Goal: Transaction & Acquisition: Purchase product/service

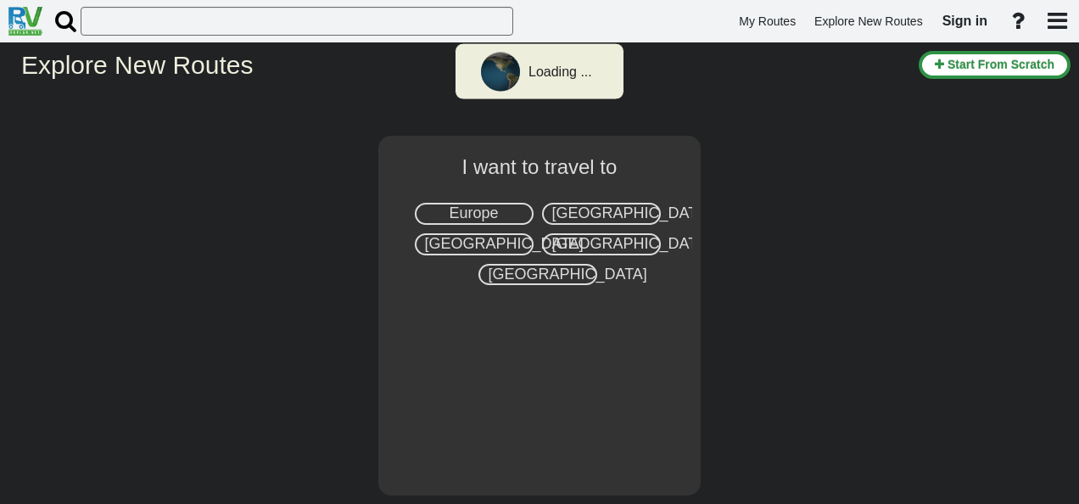
select select "number:2"
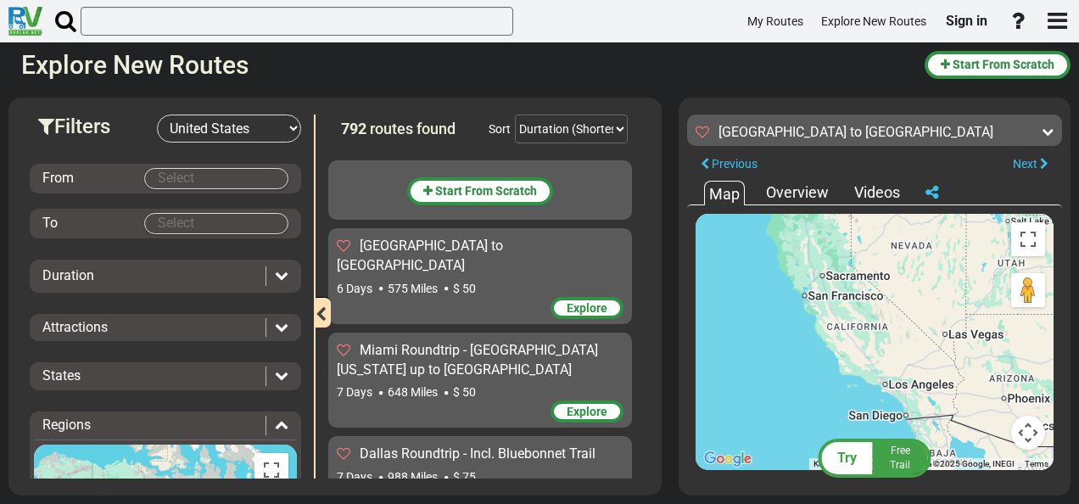
scroll to position [15980, 0]
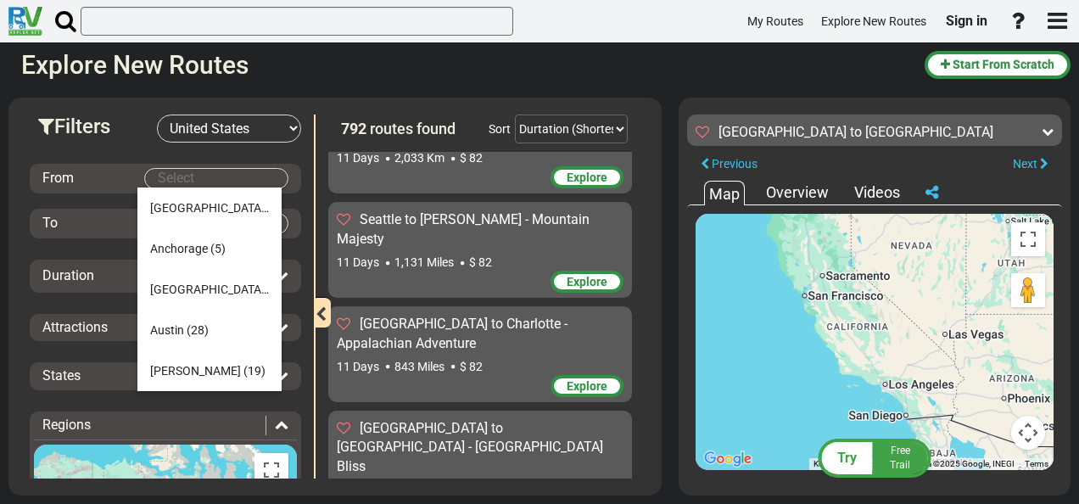
click at [227, 176] on body "My Routes Explore New Routes Sign in ×" at bounding box center [539, 252] width 1079 height 504
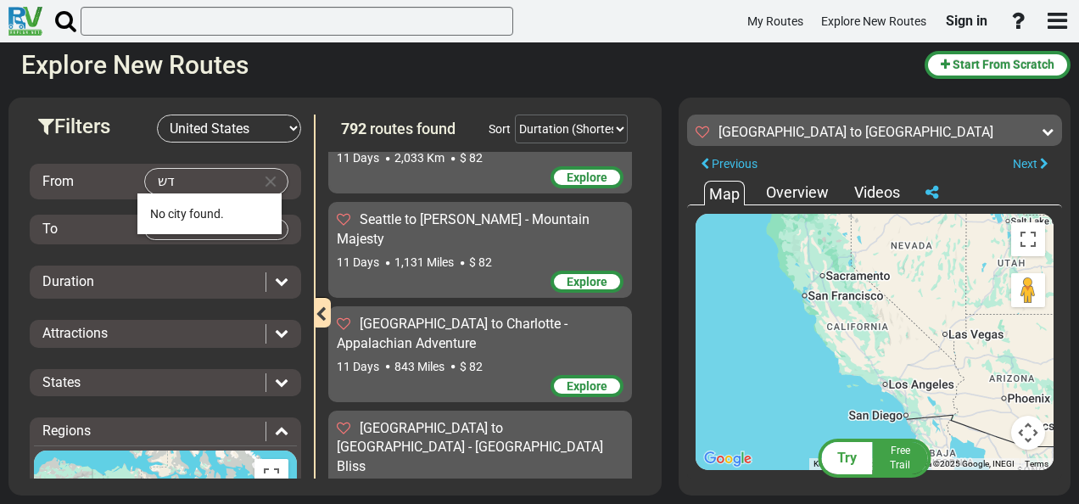
type input "ד"
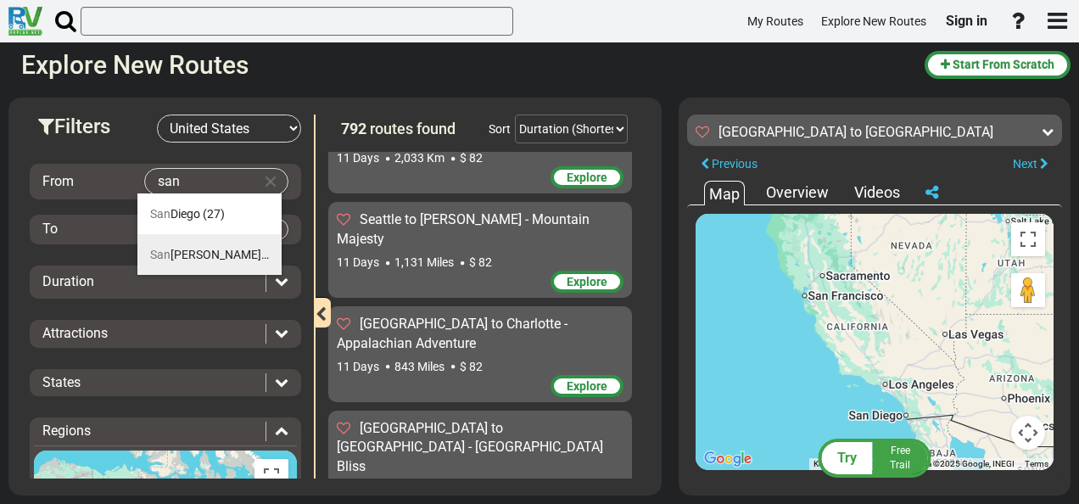
click at [192, 249] on span "San Francisco" at bounding box center [209, 255] width 119 height 14
type input "San Francisco"
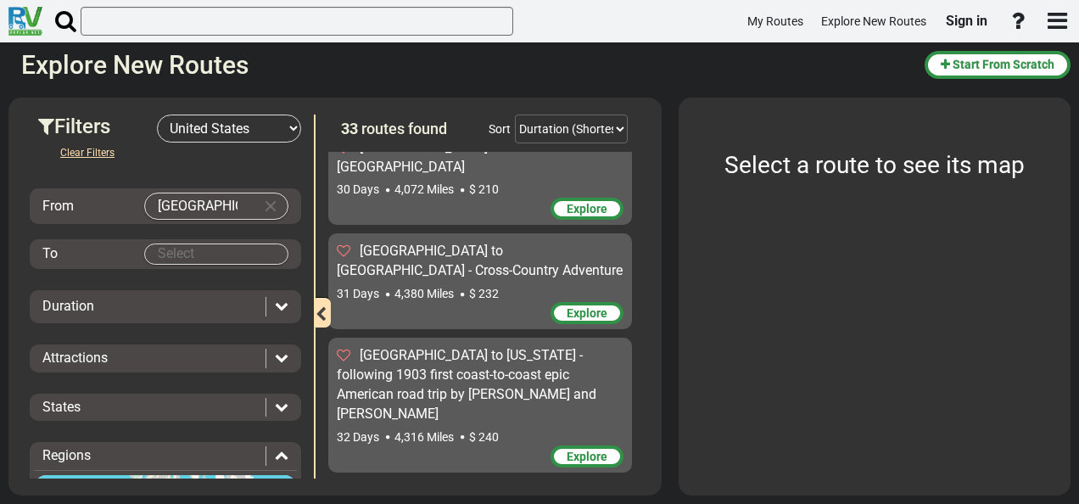
scroll to position [2970, 0]
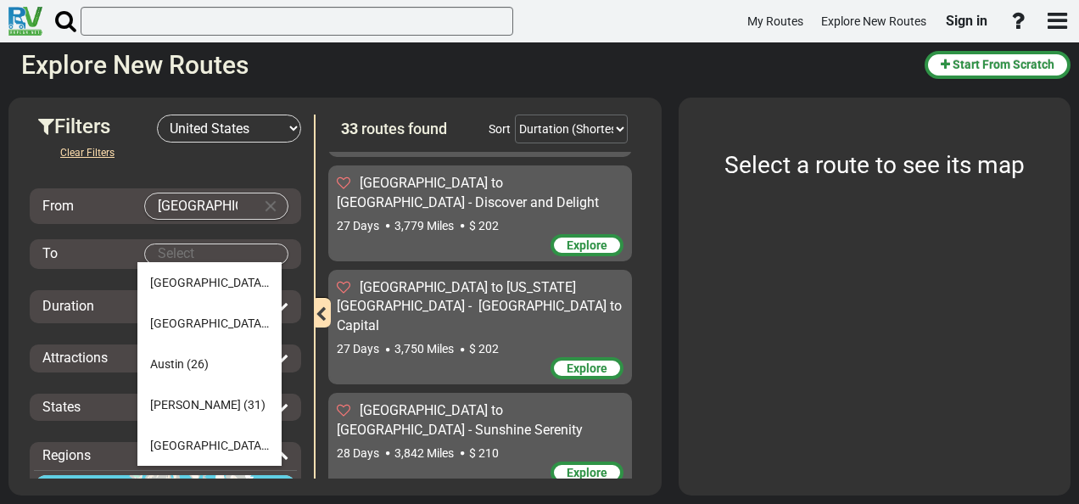
click at [210, 248] on body "My Routes Explore New Routes Sign in ×" at bounding box center [539, 252] width 1079 height 504
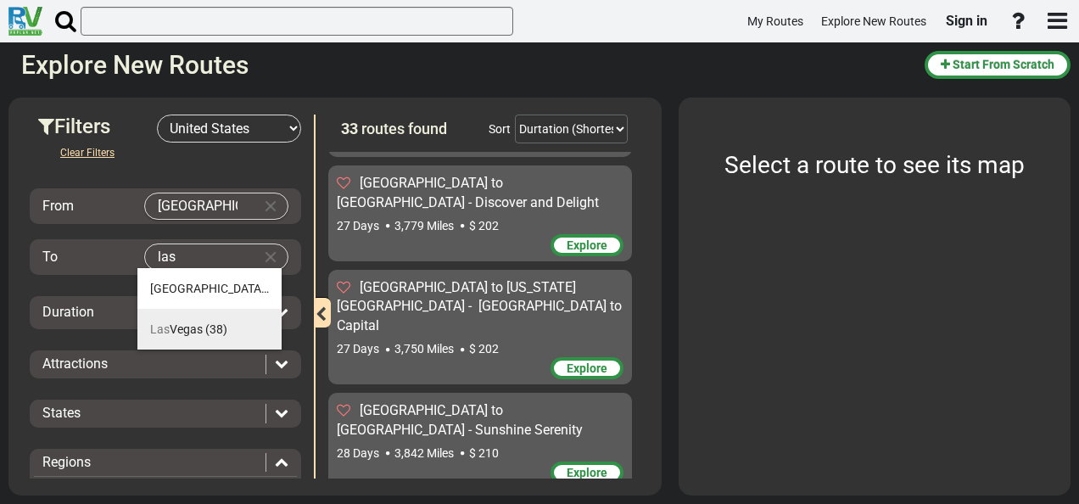
click at [164, 326] on span "Las" at bounding box center [160, 329] width 20 height 14
type input "Las Vegas"
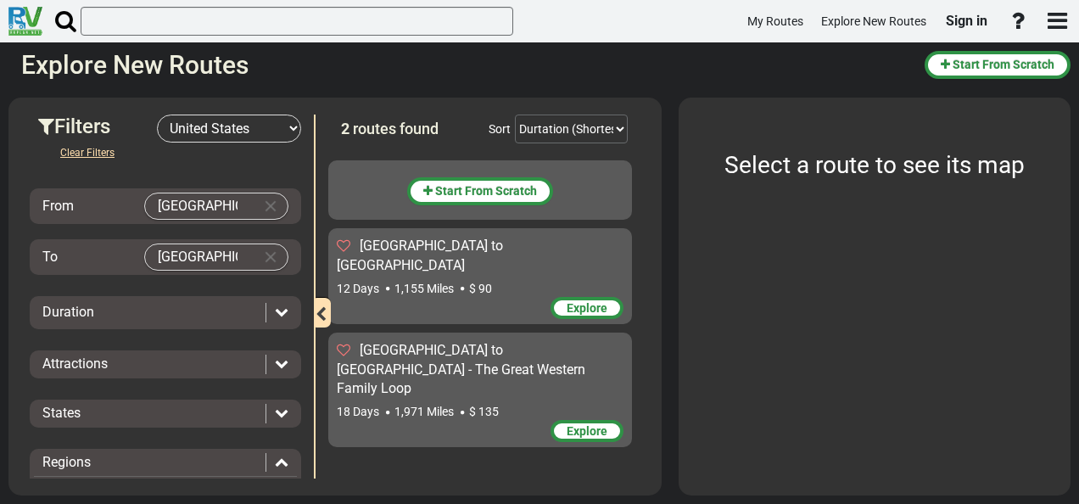
click at [596, 301] on span "Explore" at bounding box center [587, 308] width 41 height 14
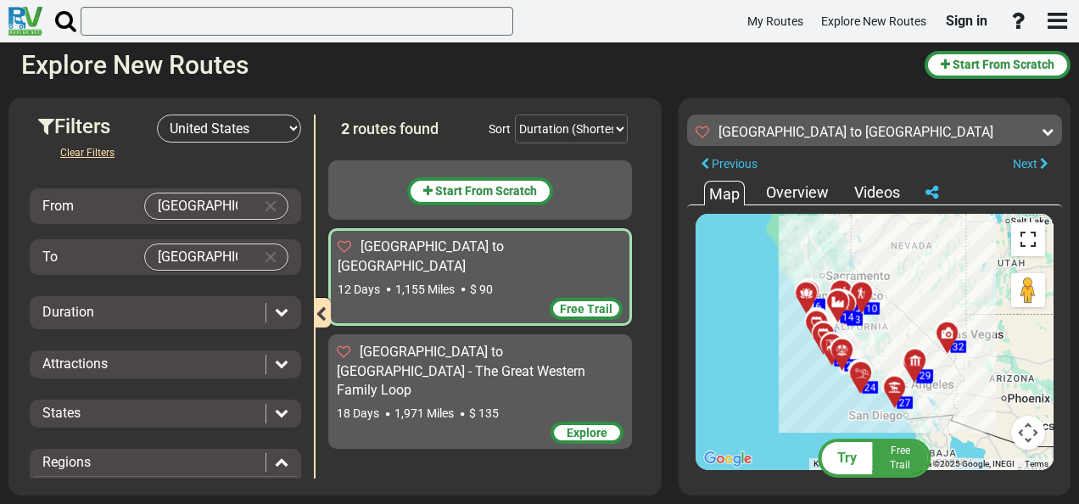
click at [1038, 252] on button "Toggle fullscreen view" at bounding box center [1028, 239] width 34 height 34
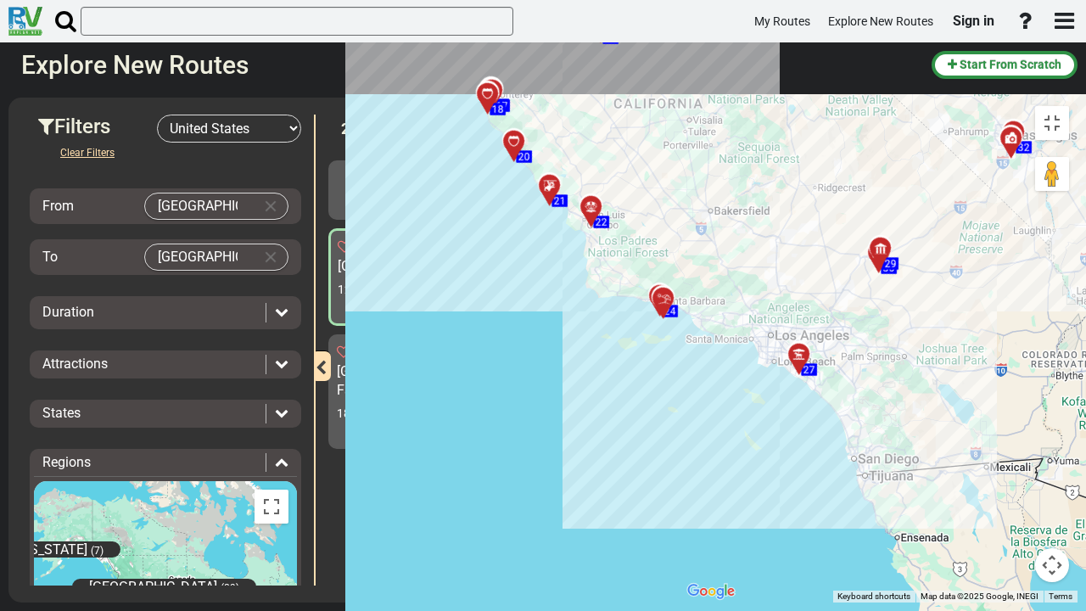
drag, startPoint x: 460, startPoint y: 357, endPoint x: 516, endPoint y: 447, distance: 105.9
click at [679, 447] on div "To activate drag with keyboard, press Alt + Enter. Once in keyboard drag state,…" at bounding box center [878, 350] width 399 height 505
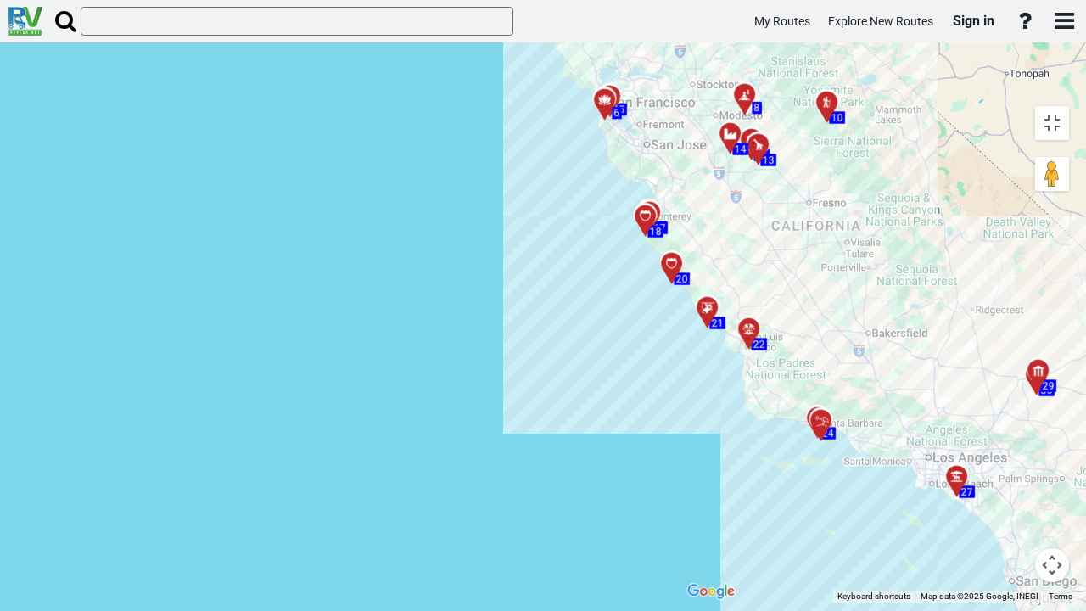
drag, startPoint x: 350, startPoint y: 265, endPoint x: 46, endPoint y: 154, distance: 323.1
click at [679, 131] on div "To activate drag with keyboard, press Alt + Enter. Once in keyboard drag state,…" at bounding box center [878, 350] width 399 height 505
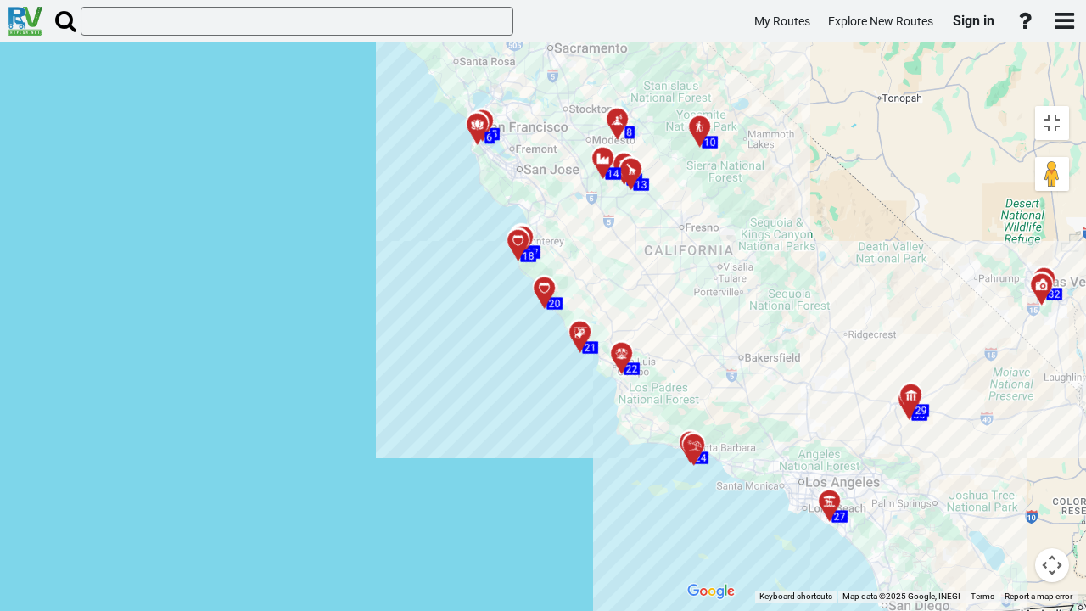
drag, startPoint x: 195, startPoint y: 276, endPoint x: 67, endPoint y: 301, distance: 130.6
click at [679, 301] on div "To activate drag with keyboard, press Alt + Enter. Once in keyboard drag state,…" at bounding box center [878, 350] width 399 height 505
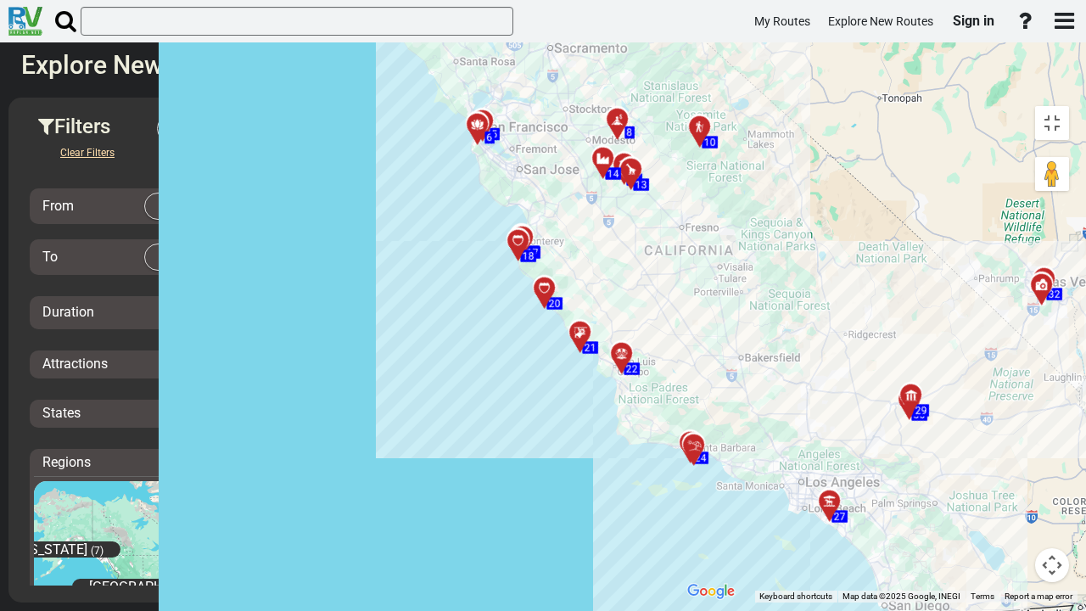
click at [1033, 279] on div at bounding box center [1047, 292] width 28 height 26
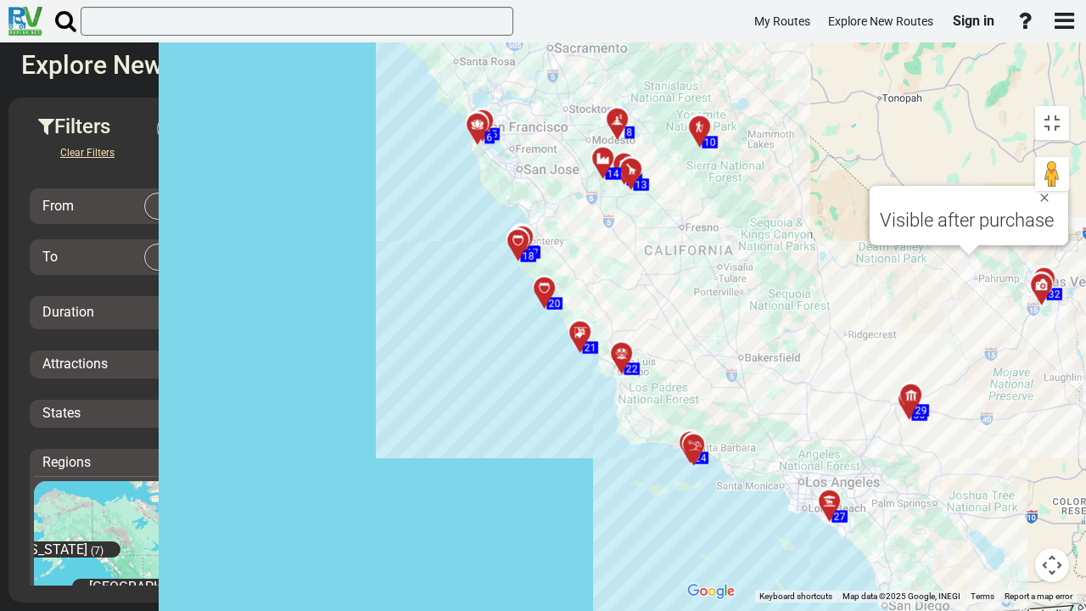
click at [679, 318] on div "To activate drag with keyboard, press Alt + Enter. Once in keyboard drag state,…" at bounding box center [878, 350] width 399 height 505
click at [1038, 187] on button "Close" at bounding box center [1048, 199] width 20 height 24
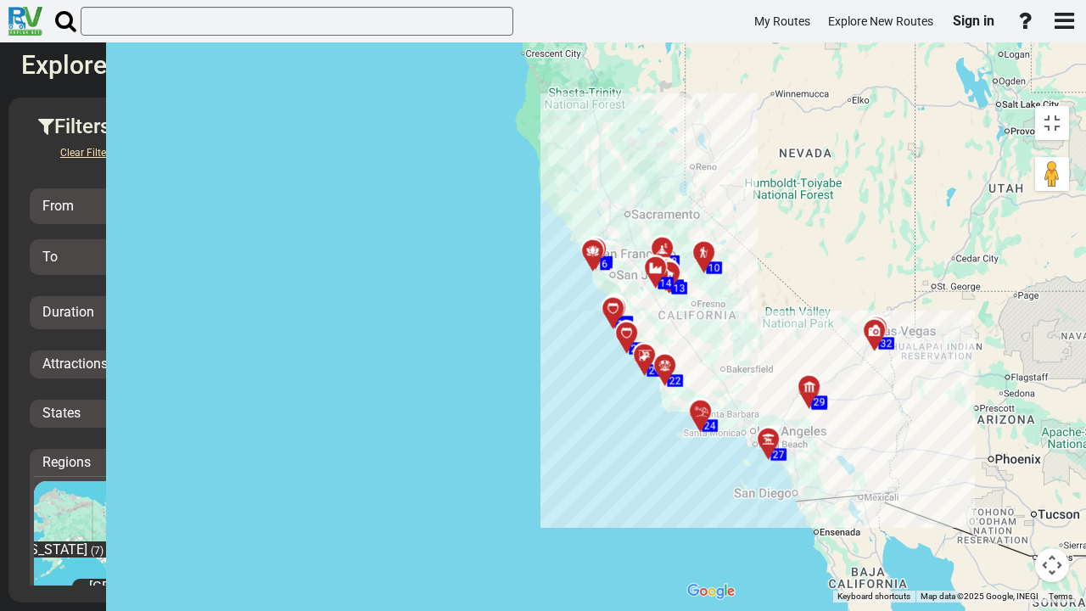
drag, startPoint x: 613, startPoint y: 215, endPoint x: 520, endPoint y: 241, distance: 96.1
click at [679, 241] on div "To activate drag with keyboard, press Alt + Enter. Once in keyboard drag state,…" at bounding box center [878, 350] width 399 height 505
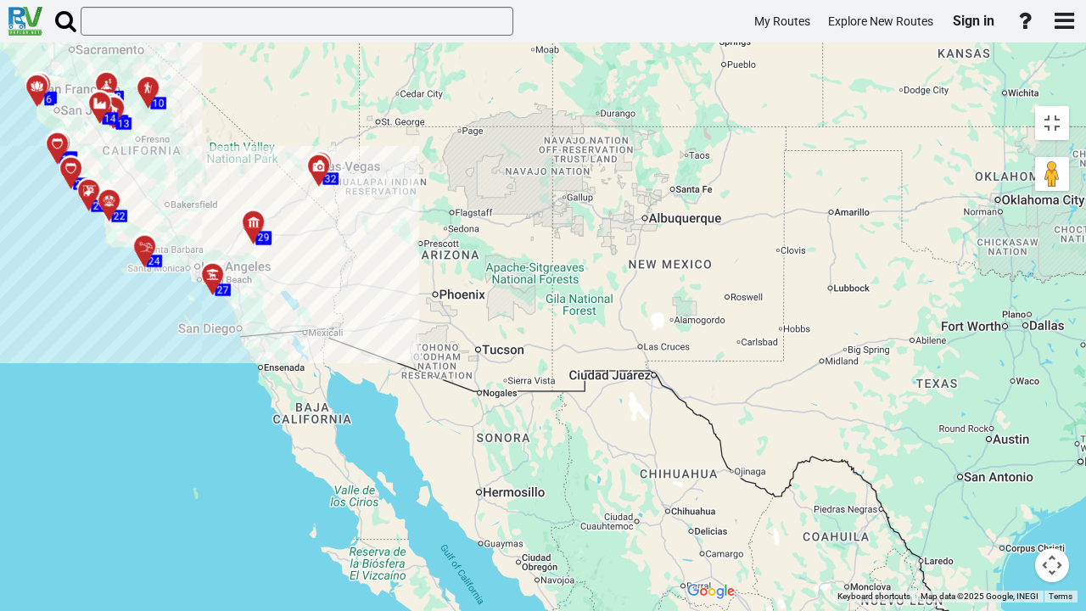
drag, startPoint x: 707, startPoint y: 349, endPoint x: 140, endPoint y: 182, distance: 590.6
click at [679, 182] on div "To activate drag with keyboard, press Alt + Enter. Once in keyboard drag state,…" at bounding box center [878, 350] width 399 height 505
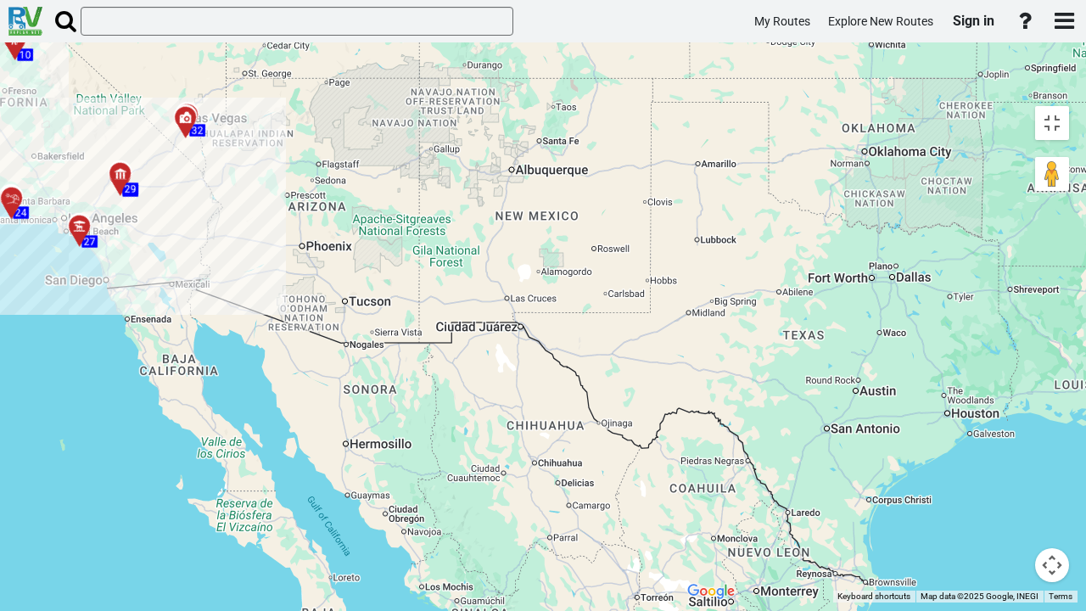
drag, startPoint x: 729, startPoint y: 261, endPoint x: 550, endPoint y: 186, distance: 194.3
click at [679, 186] on div "To activate drag with keyboard, press Alt + Enter. Once in keyboard drag state,…" at bounding box center [878, 350] width 399 height 505
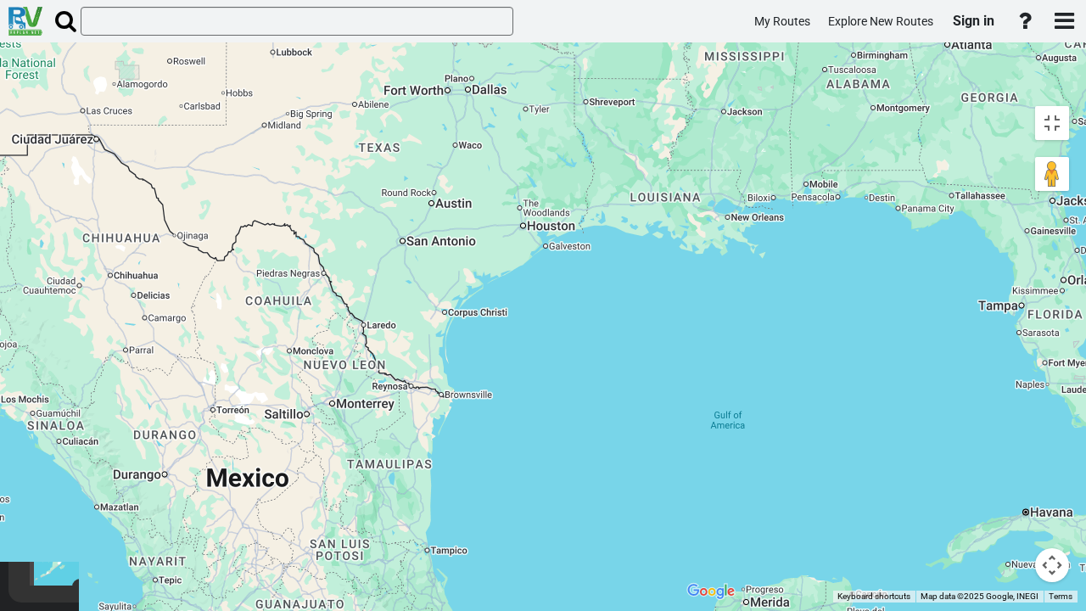
drag, startPoint x: 629, startPoint y: 344, endPoint x: 260, endPoint y: 192, distance: 399.4
click at [679, 192] on div "To activate drag with keyboard, press Alt + Enter. Once in keyboard drag state,…" at bounding box center [878, 350] width 399 height 505
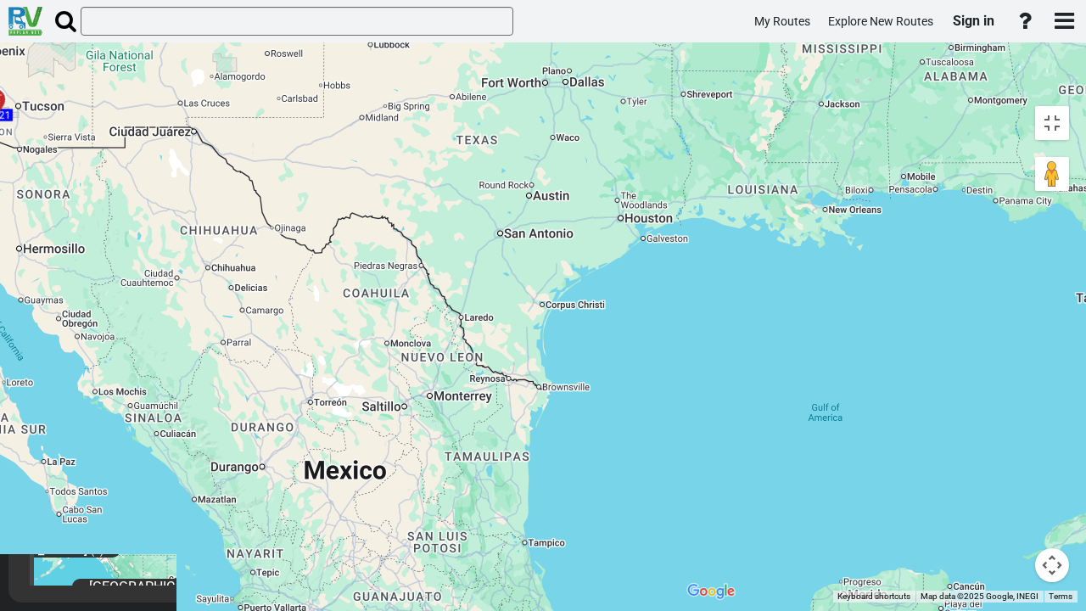
drag, startPoint x: 112, startPoint y: 258, endPoint x: 215, endPoint y: 250, distance: 102.9
click at [679, 250] on div "To activate drag with keyboard, press Alt + Enter. Once in keyboard drag state,…" at bounding box center [878, 350] width 399 height 505
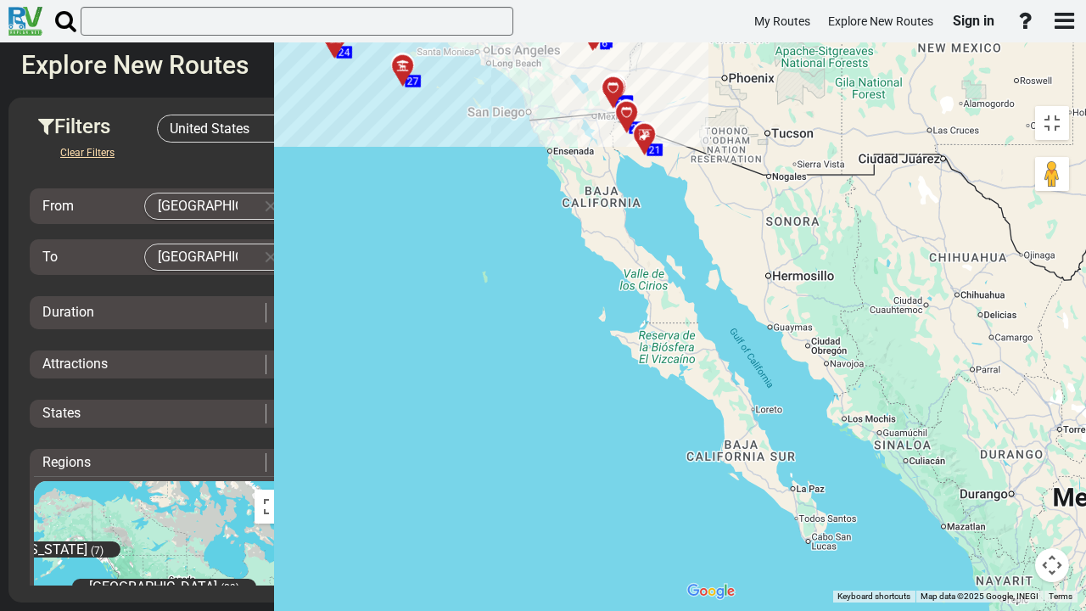
drag, startPoint x: 324, startPoint y: 266, endPoint x: 1073, endPoint y: 293, distance: 749.6
click at [1073, 293] on div "To activate drag with keyboard, press Alt + Enter. Once in keyboard drag state,…" at bounding box center [878, 350] width 399 height 505
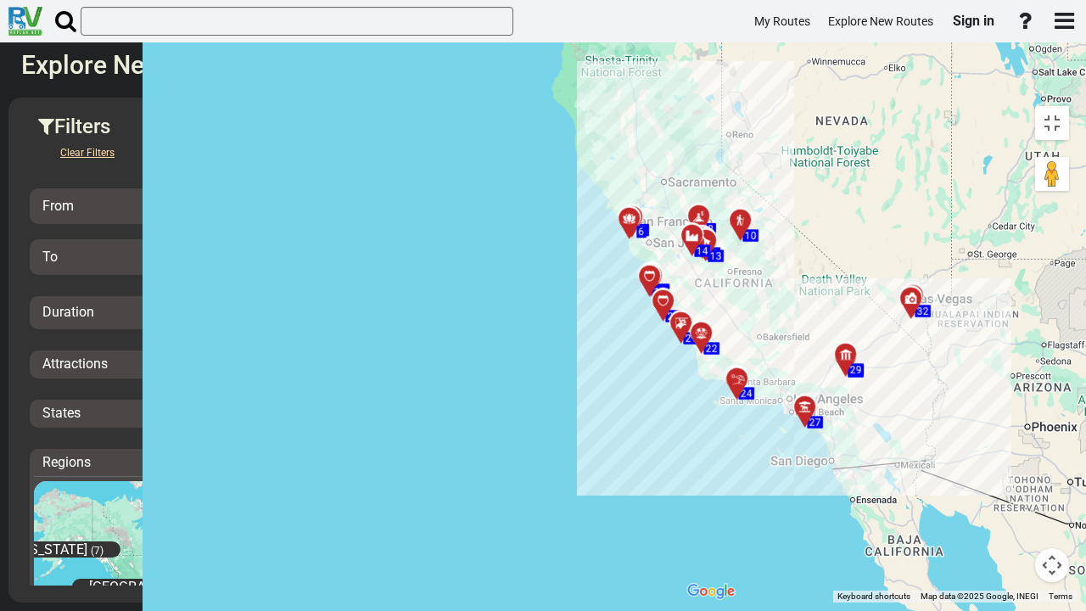
drag, startPoint x: 241, startPoint y: 176, endPoint x: 536, endPoint y: 521, distance: 453.6
click at [679, 503] on div "To activate drag with keyboard, press Alt + Enter. Once in keyboard drag state,…" at bounding box center [878, 350] width 399 height 505
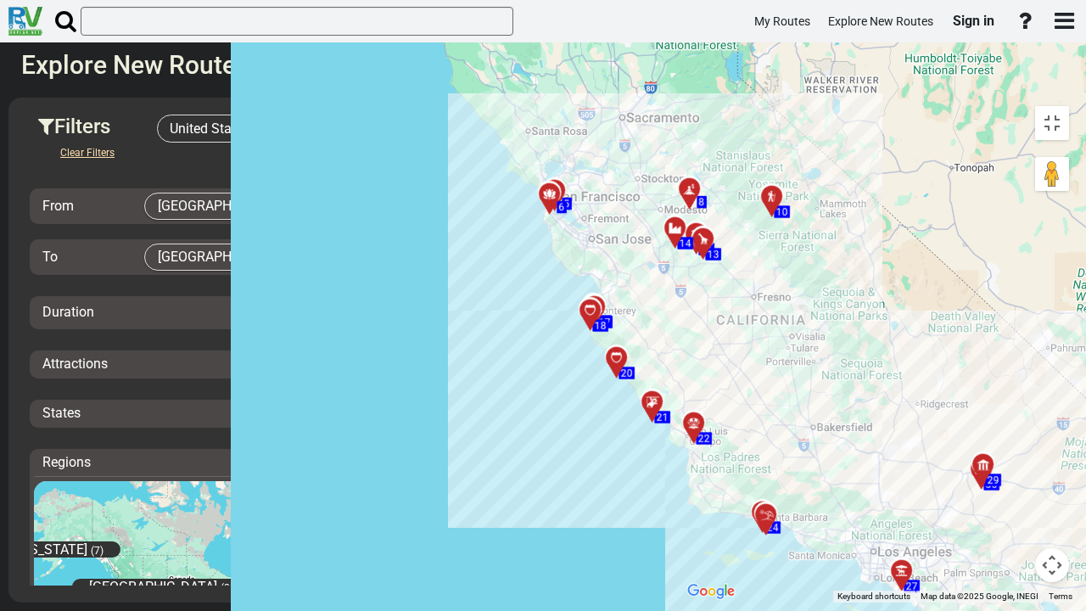
drag, startPoint x: 313, startPoint y: 165, endPoint x: 444, endPoint y: 312, distance: 196.5
click at [679, 312] on div "To activate drag with keyboard, press Alt + Enter. Once in keyboard drag state,…" at bounding box center [878, 350] width 399 height 505
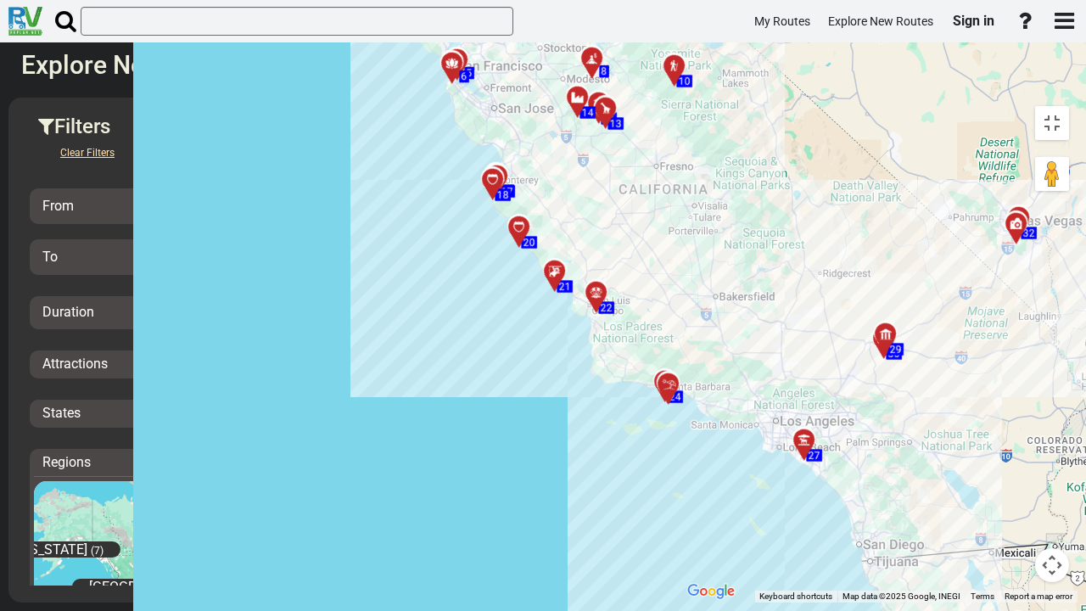
drag, startPoint x: 429, startPoint y: 460, endPoint x: 335, endPoint y: 338, distance: 153.6
click at [653, 369] on div at bounding box center [668, 384] width 30 height 30
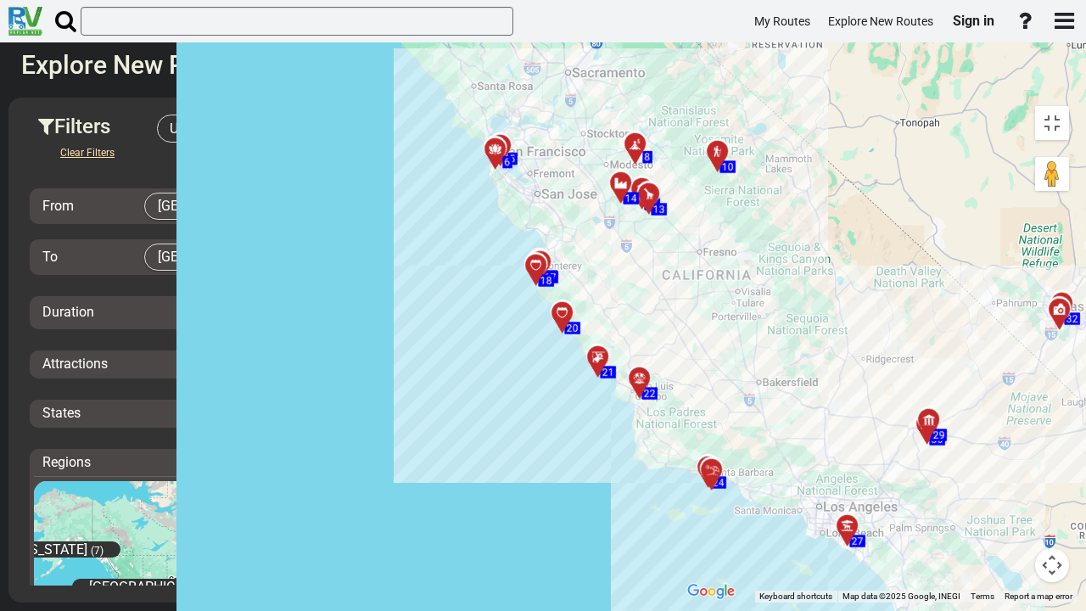
drag, startPoint x: 660, startPoint y: 462, endPoint x: 702, endPoint y: 536, distance: 85.9
click at [702, 503] on div "To activate drag with keyboard, press Alt + Enter. Once in keyboard drag state,…" at bounding box center [878, 350] width 399 height 505
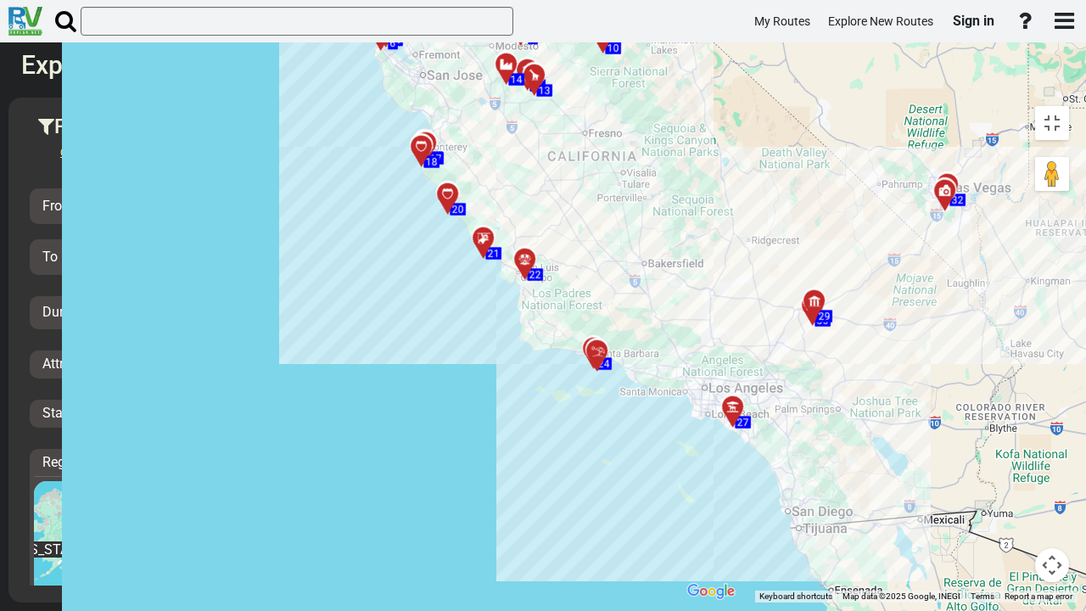
drag, startPoint x: 589, startPoint y: 579, endPoint x: 461, endPoint y: 445, distance: 185.4
click at [679, 445] on div "To activate drag with keyboard, press Alt + Enter. Once in keyboard drag state,…" at bounding box center [878, 350] width 399 height 505
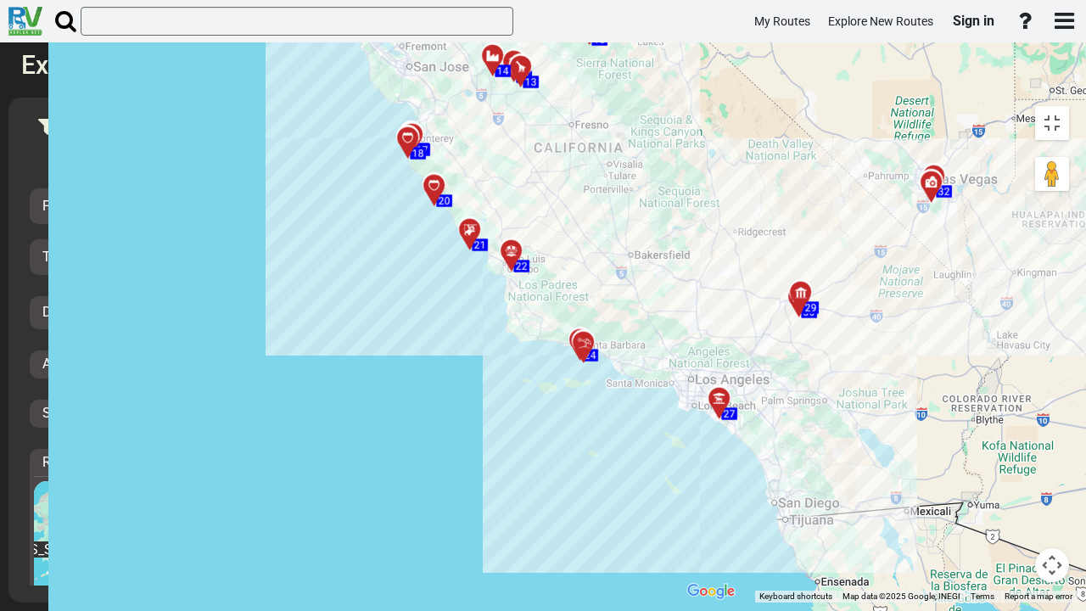
click at [679, 463] on div "To activate drag with keyboard, press Alt + Enter. Once in keyboard drag state,…" at bounding box center [878, 350] width 399 height 505
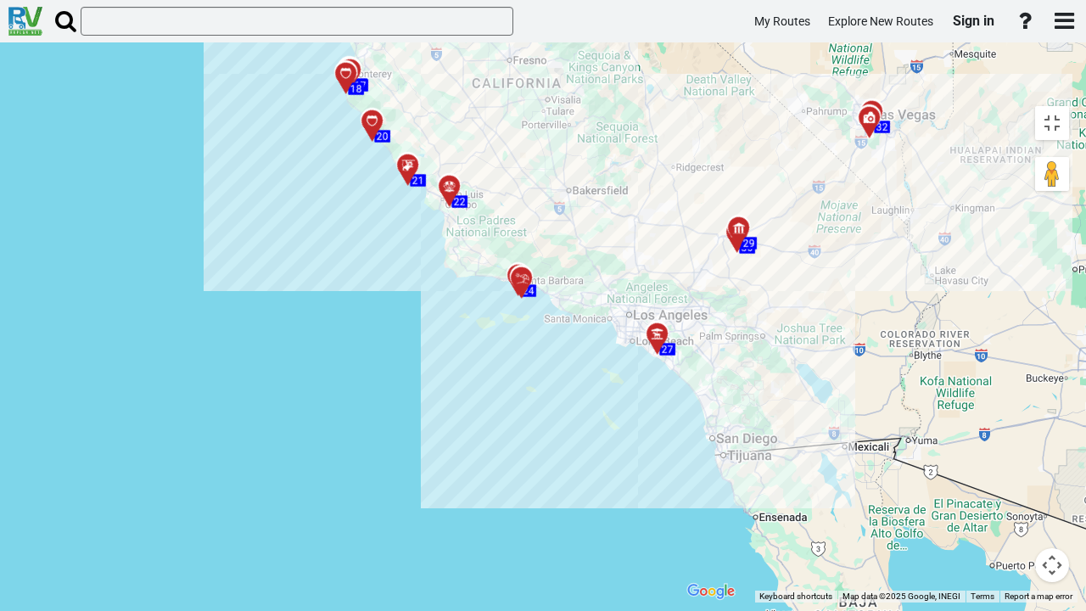
drag, startPoint x: 417, startPoint y: 383, endPoint x: 338, endPoint y: 295, distance: 118.9
click at [679, 295] on div "To activate drag with keyboard, press Alt + Enter. Once in keyboard drag state,…" at bounding box center [878, 350] width 399 height 505
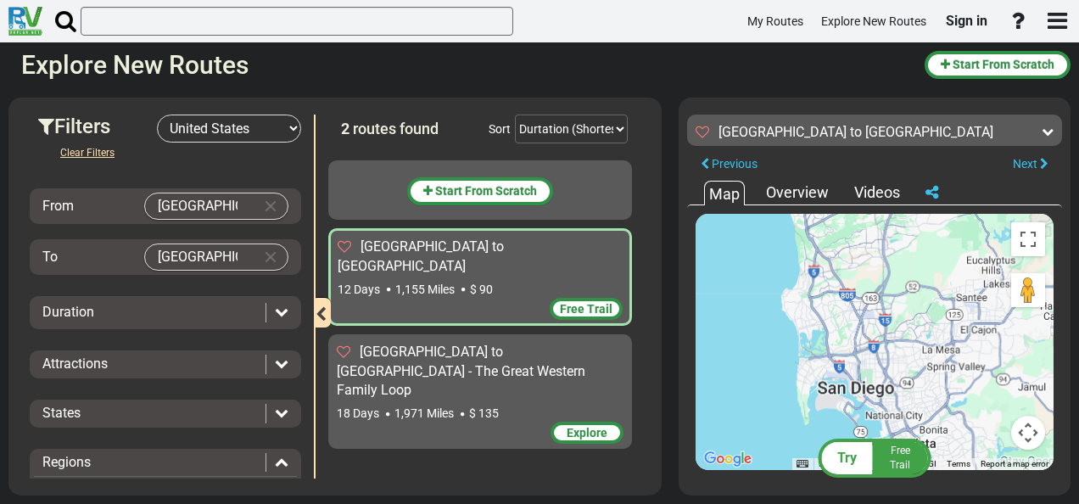
click at [1032, 437] on button "Map camera controls" at bounding box center [1028, 433] width 34 height 34
click at [1033, 234] on button "Toggle fullscreen view" at bounding box center [1028, 239] width 34 height 34
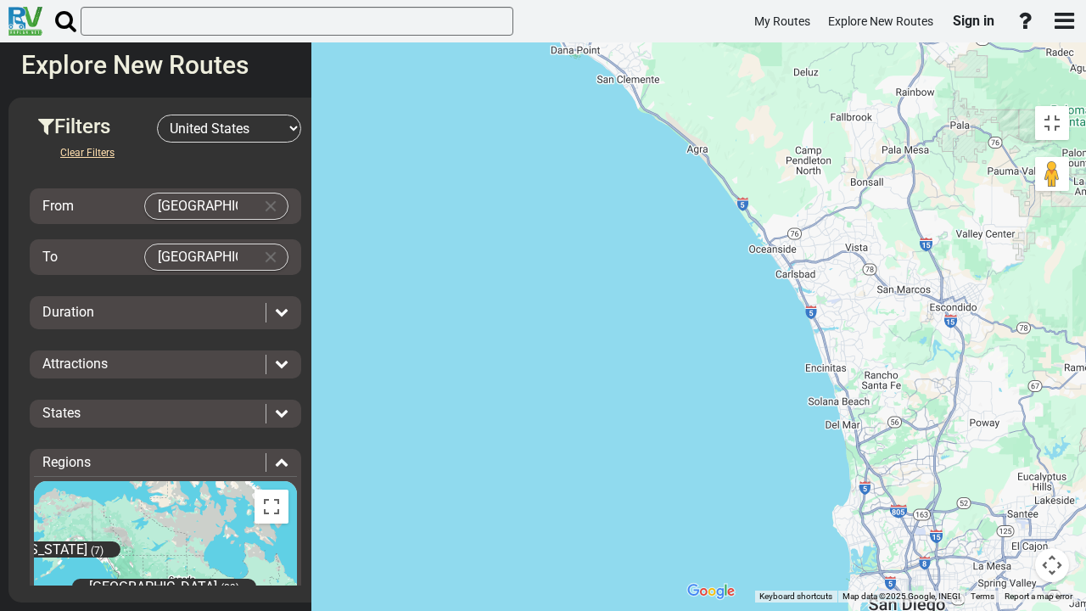
drag, startPoint x: 599, startPoint y: 258, endPoint x: 646, endPoint y: 468, distance: 215.7
click at [679, 468] on div "To activate drag with keyboard, press Alt + Enter. Once in keyboard drag state,…" at bounding box center [878, 350] width 399 height 505
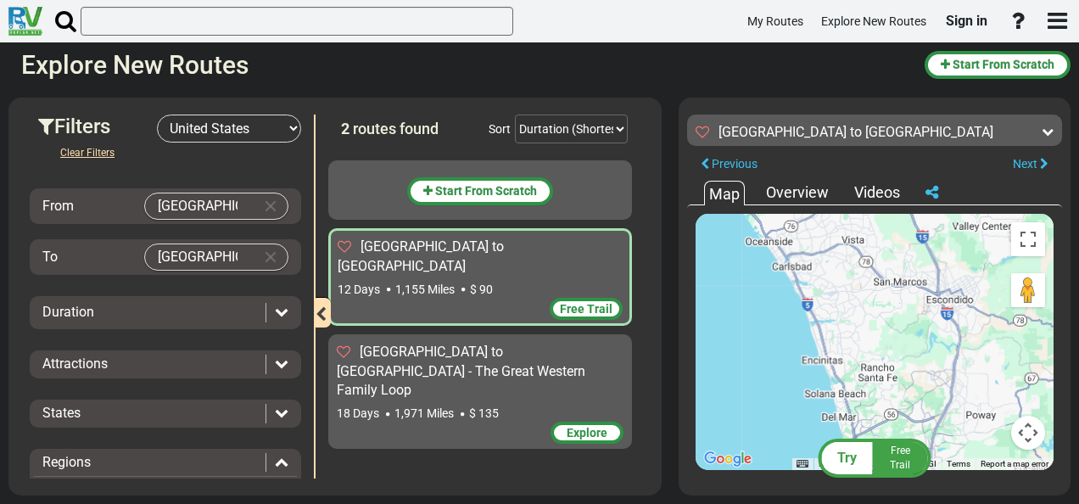
click at [596, 302] on span "Free Trail" at bounding box center [586, 309] width 53 height 14
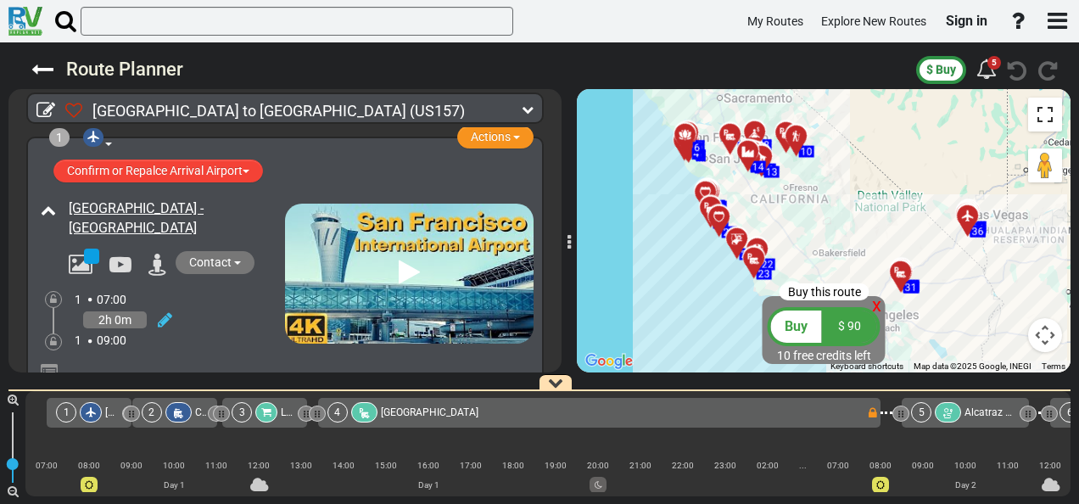
click at [1053, 126] on button "Toggle fullscreen view" at bounding box center [1045, 115] width 34 height 34
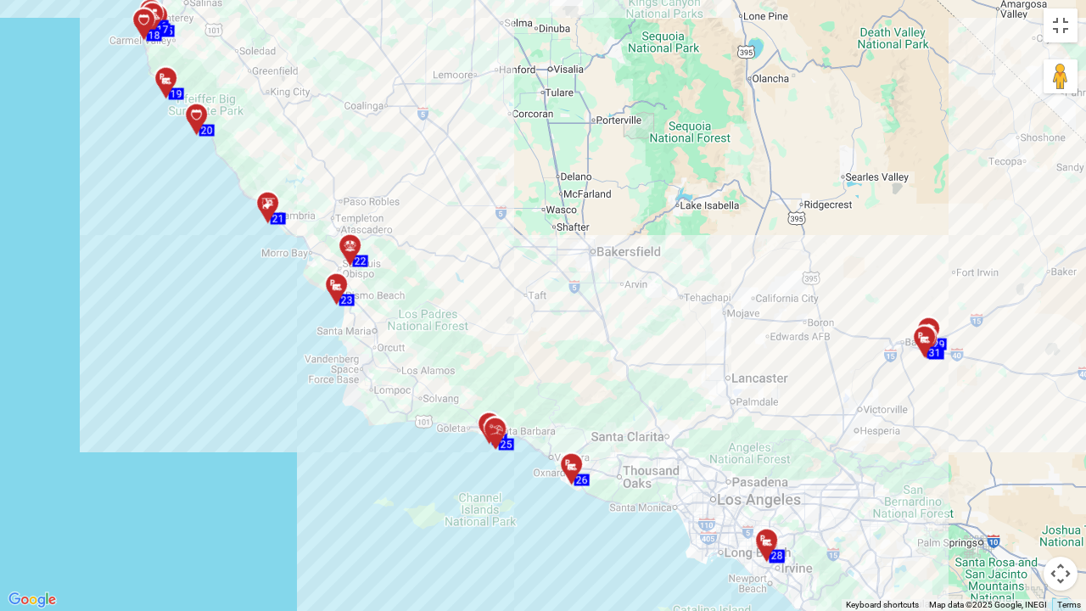
drag, startPoint x: 299, startPoint y: 229, endPoint x: 378, endPoint y: 100, distance: 151.6
click at [378, 100] on div "To activate drag with keyboard, press Alt + Enter. Once in keyboard drag state,…" at bounding box center [543, 305] width 1086 height 611
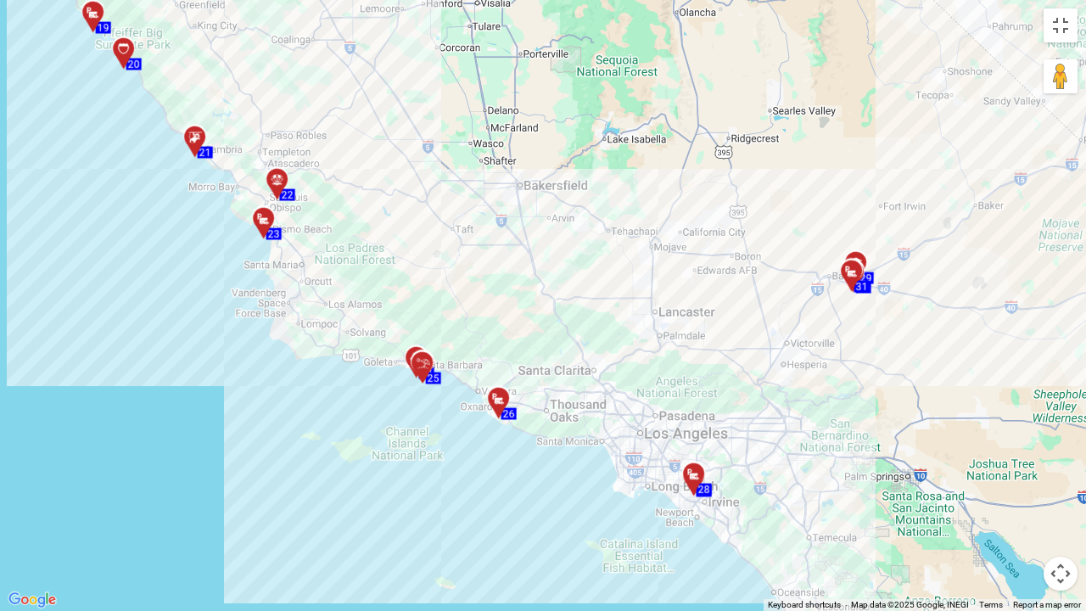
drag, startPoint x: 493, startPoint y: 178, endPoint x: 409, endPoint y: 109, distance: 109.1
click at [409, 109] on div "To activate drag with keyboard, press Alt + Enter. Once in keyboard drag state,…" at bounding box center [543, 305] width 1086 height 611
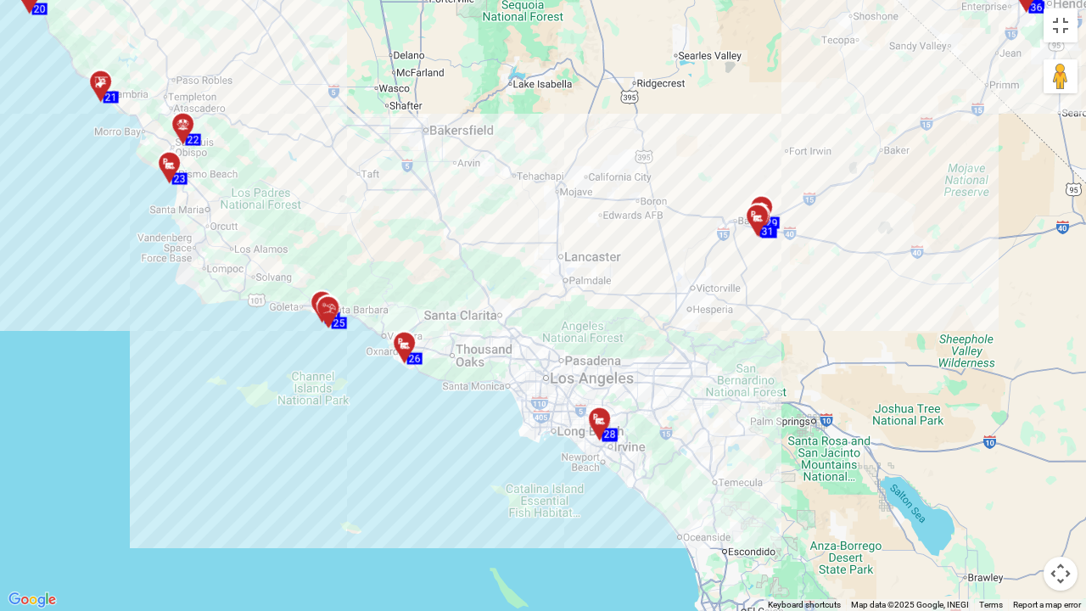
drag, startPoint x: 588, startPoint y: 250, endPoint x: 486, endPoint y: 194, distance: 116.2
click at [486, 194] on div "To activate drag with keyboard, press Alt + Enter. Once in keyboard drag state,…" at bounding box center [543, 305] width 1086 height 611
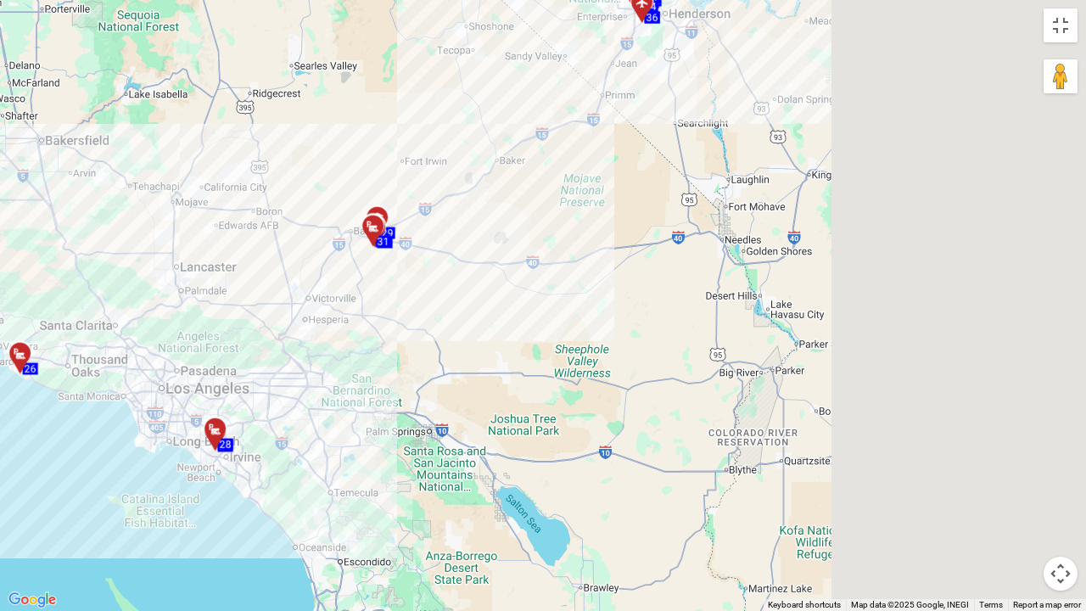
drag, startPoint x: 682, startPoint y: 360, endPoint x: 287, endPoint y: 372, distance: 395.5
click at [287, 372] on div "To activate drag with keyboard, press Alt + Enter. Once in keyboard drag state,…" at bounding box center [543, 305] width 1086 height 611
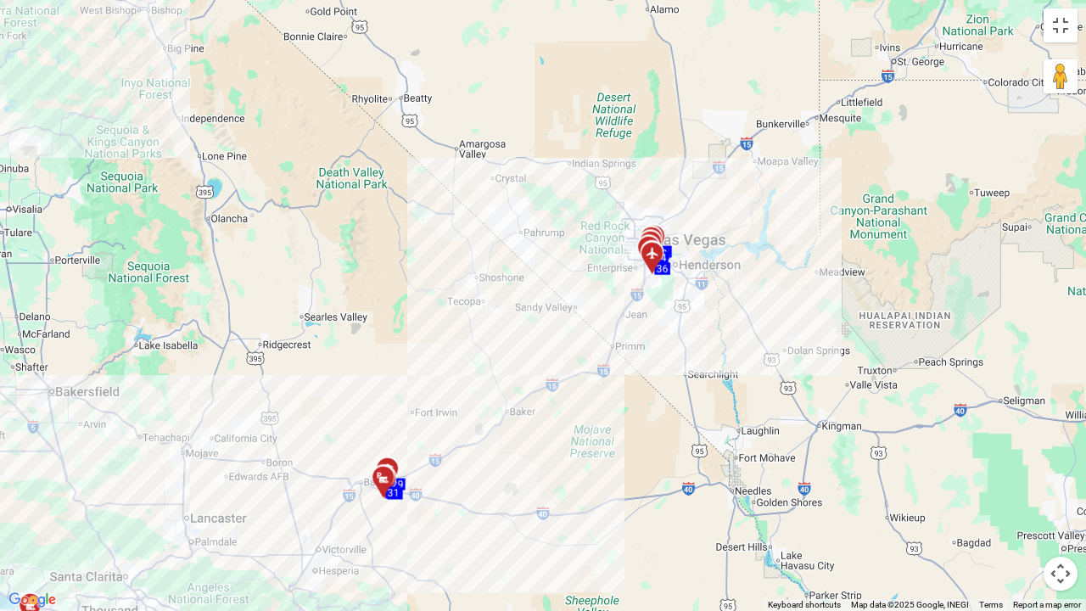
drag, startPoint x: 610, startPoint y: 272, endPoint x: 613, endPoint y: 432, distance: 159.5
click at [613, 432] on div "To activate drag with keyboard, press Alt + Enter. Once in keyboard drag state,…" at bounding box center [543, 305] width 1086 height 611
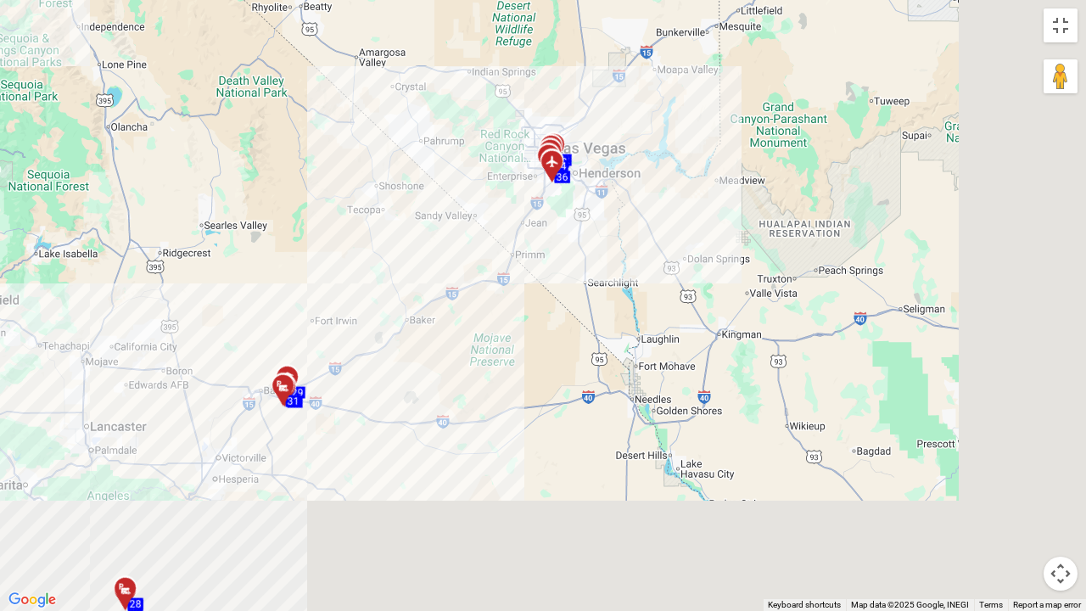
drag, startPoint x: 684, startPoint y: 344, endPoint x: 458, endPoint y: 138, distance: 305.6
click at [459, 139] on div "To activate drag with keyboard, press Alt + Enter. Once in keyboard drag state,…" at bounding box center [543, 305] width 1086 height 611
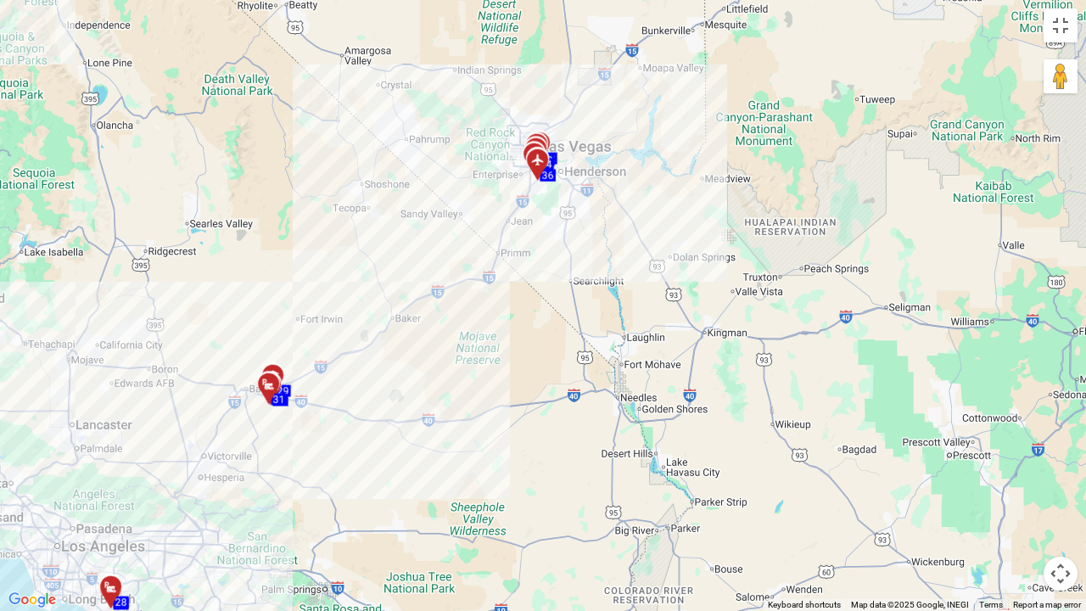
click at [1067, 503] on button "Map camera controls" at bounding box center [1060, 574] width 34 height 34
click at [1018, 493] on button "Zoom in" at bounding box center [1018, 489] width 34 height 34
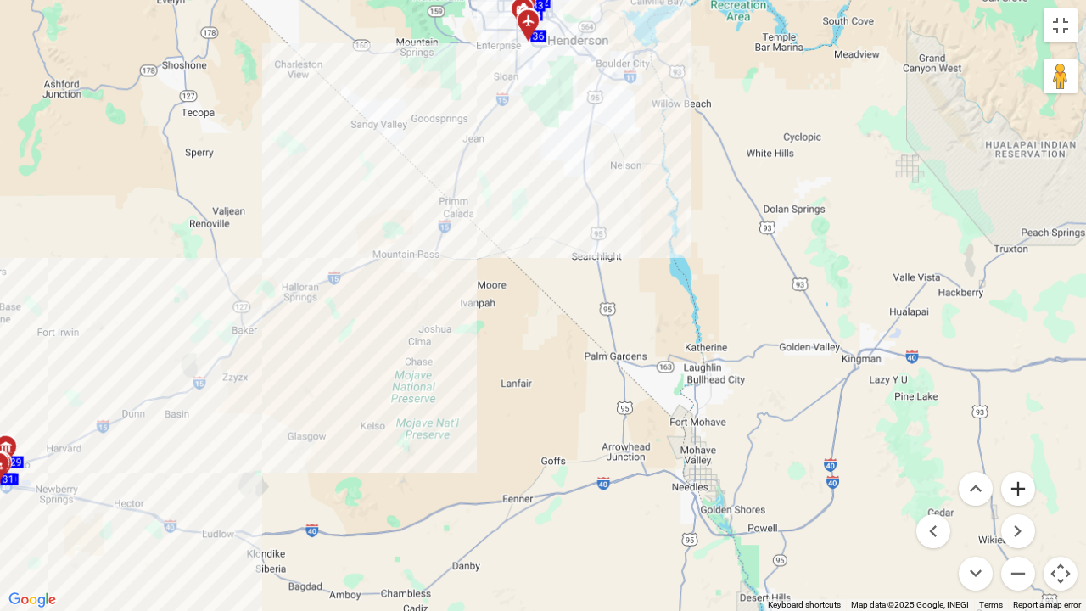
click at [1018, 493] on button "Zoom in" at bounding box center [1018, 489] width 34 height 34
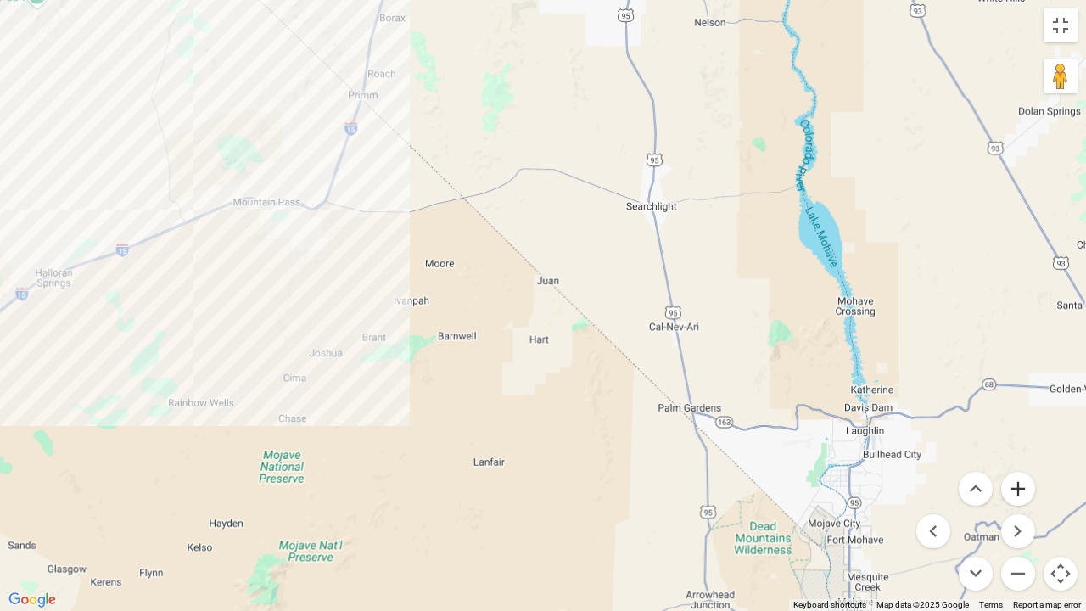
click at [1018, 493] on button "Zoom in" at bounding box center [1018, 489] width 34 height 34
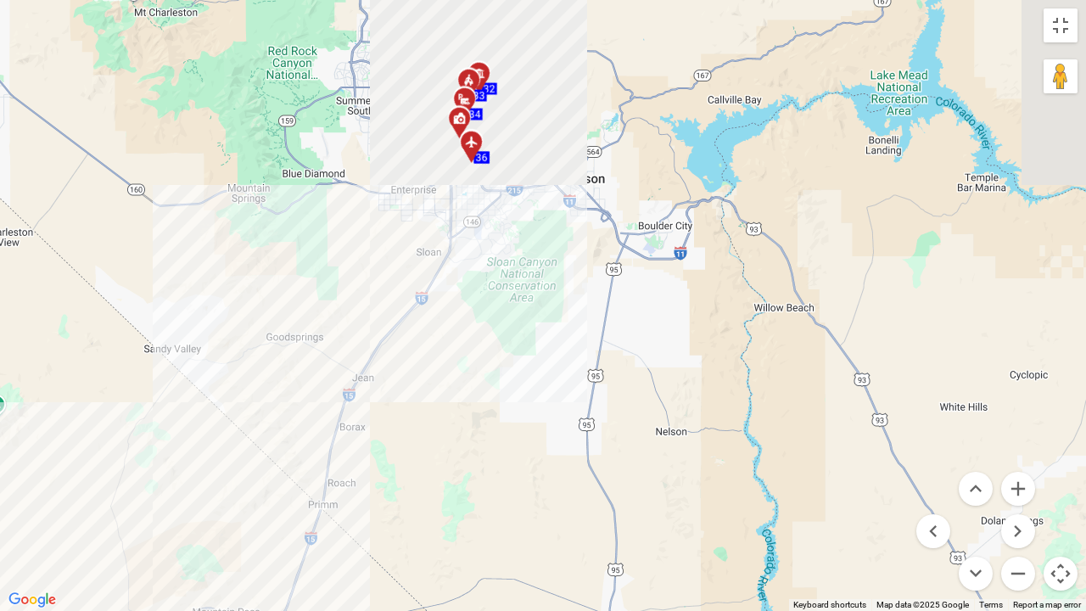
drag, startPoint x: 567, startPoint y: 156, endPoint x: 524, endPoint y: 587, distance: 433.0
click at [524, 503] on div "To activate drag with keyboard, press Alt + Enter. Once in keyboard drag state,…" at bounding box center [543, 305] width 1086 height 611
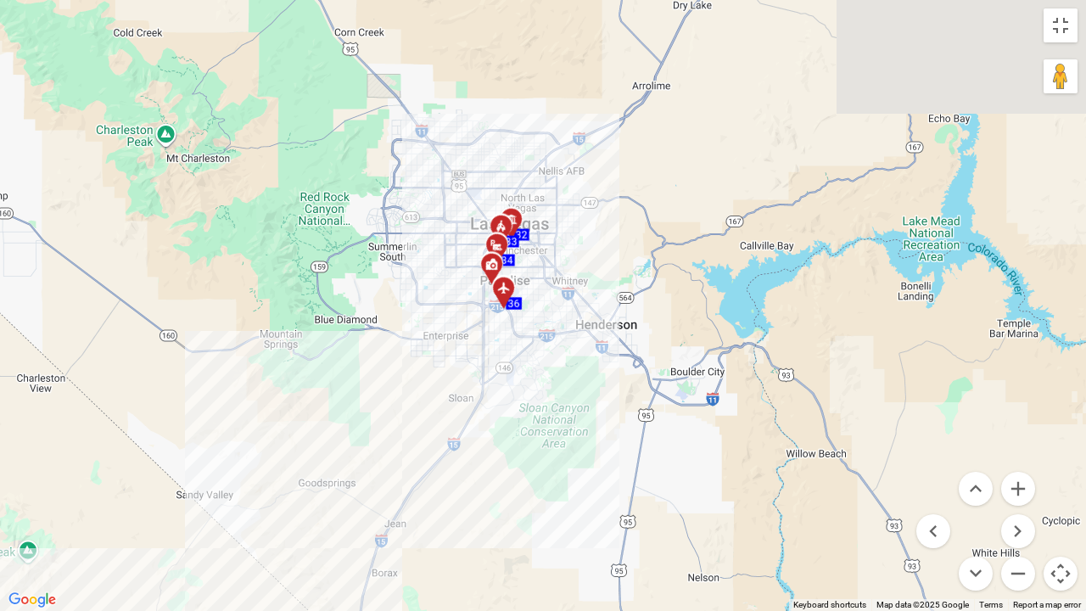
drag, startPoint x: 523, startPoint y: 439, endPoint x: 536, endPoint y: 489, distance: 51.6
click at [536, 489] on div "To activate drag with keyboard, press Alt + Enter. Once in keyboard drag state,…" at bounding box center [543, 305] width 1086 height 611
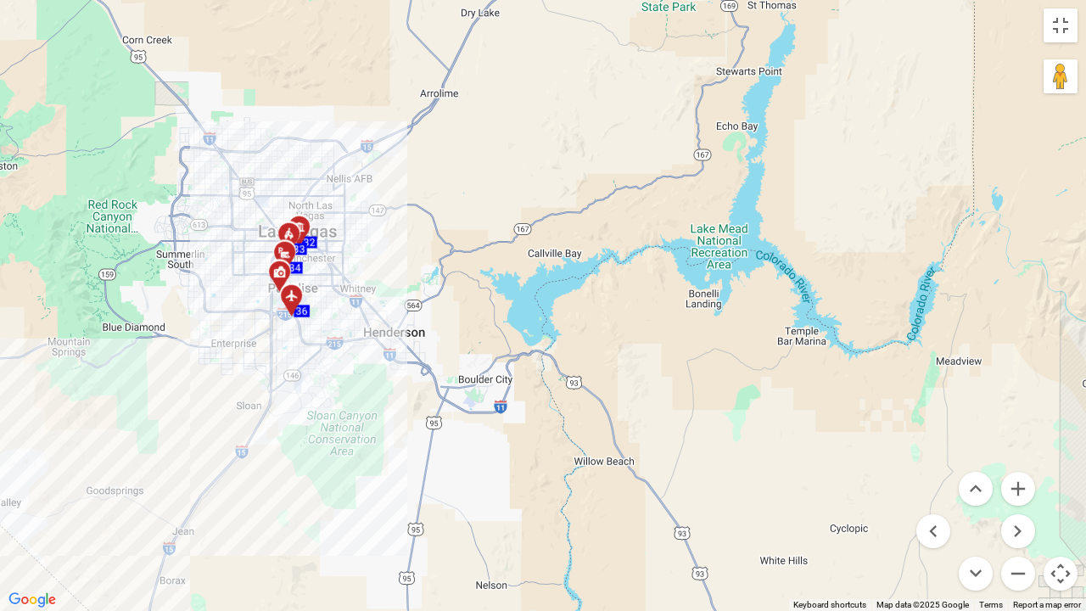
drag, startPoint x: 909, startPoint y: 325, endPoint x: 696, endPoint y: 331, distance: 213.0
click at [696, 331] on div "To activate drag with keyboard, press Alt + Enter. Once in keyboard drag state,…" at bounding box center [543, 305] width 1086 height 611
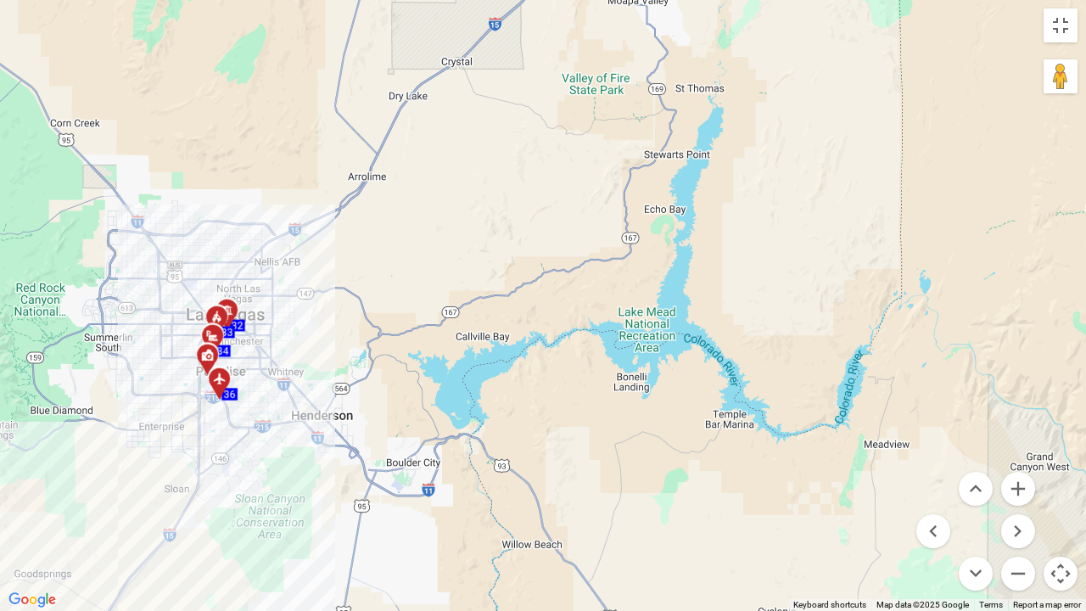
drag, startPoint x: 683, startPoint y: 230, endPoint x: 611, endPoint y: 325, distance: 119.3
click at [611, 325] on div "To activate drag with keyboard, press Alt + Enter. Once in keyboard drag state,…" at bounding box center [543, 305] width 1086 height 611
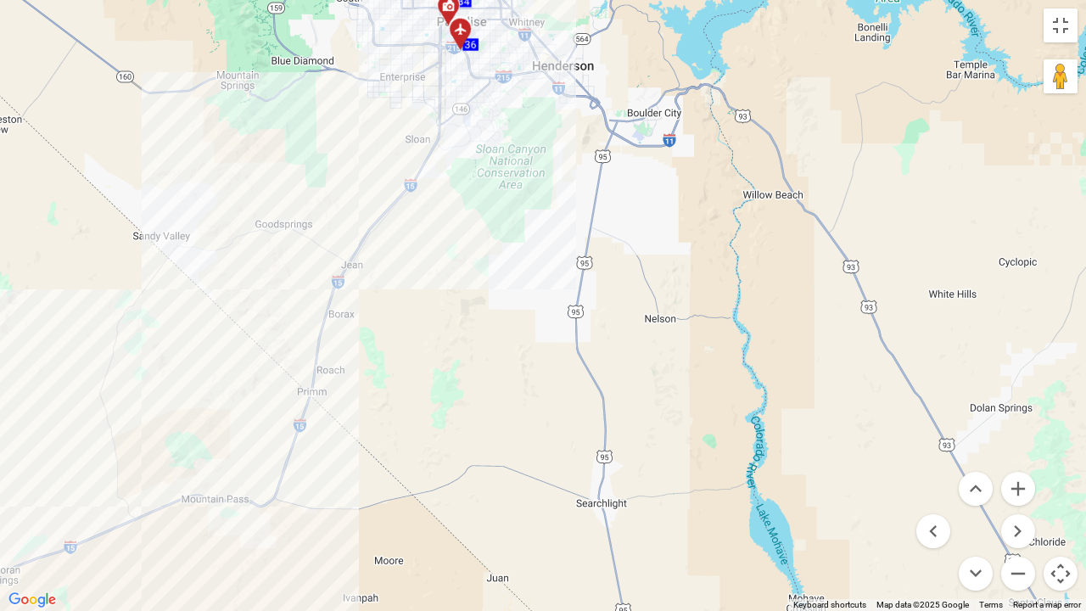
drag, startPoint x: 367, startPoint y: 359, endPoint x: 623, endPoint y: 2, distance: 439.1
click at [624, 0] on div "To activate drag with keyboard, press Alt + Enter. Once in keyboard drag state,…" at bounding box center [543, 305] width 1086 height 611
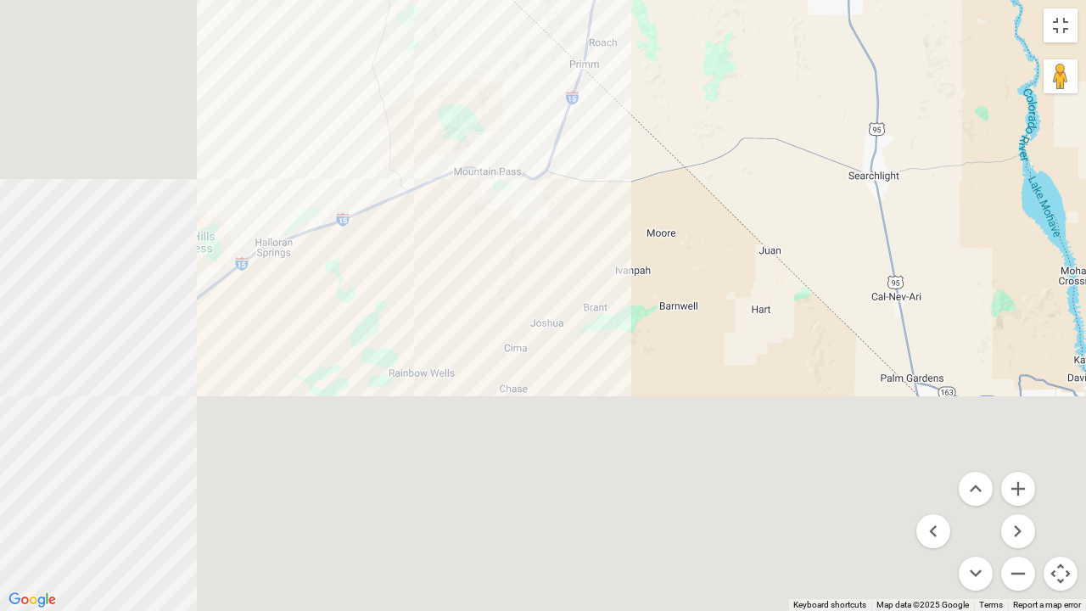
drag, startPoint x: 560, startPoint y: 275, endPoint x: 735, endPoint y: 107, distance: 242.4
click at [763, 88] on div "To activate drag with keyboard, press Alt + Enter. Once in keyboard drag state,…" at bounding box center [543, 305] width 1086 height 611
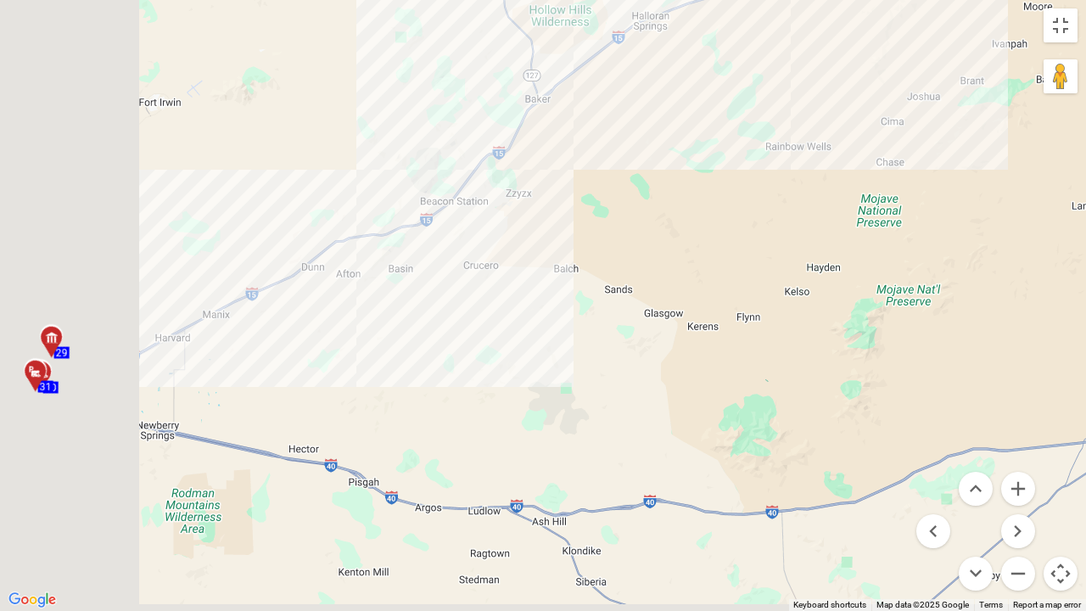
drag, startPoint x: 382, startPoint y: 385, endPoint x: 791, endPoint y: 154, distance: 469.5
click at [791, 154] on div "To activate drag with keyboard, press Alt + Enter. Once in keyboard drag state,…" at bounding box center [543, 305] width 1086 height 611
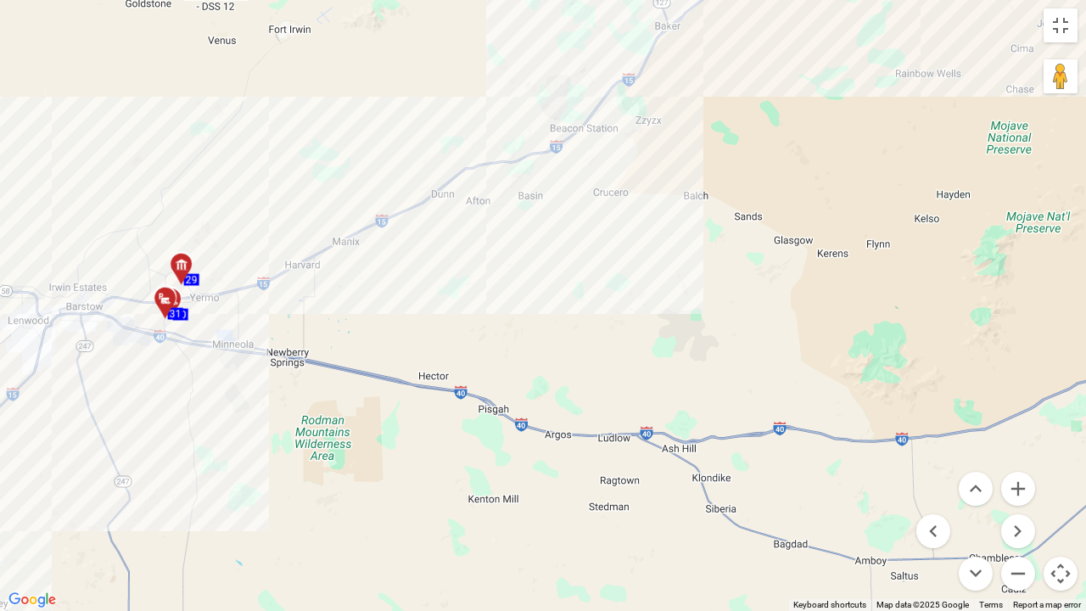
drag, startPoint x: 407, startPoint y: 356, endPoint x: 848, endPoint y: 131, distance: 494.4
click at [848, 131] on div "To activate drag with keyboard, press Alt + Enter. Once in keyboard drag state,…" at bounding box center [543, 305] width 1086 height 611
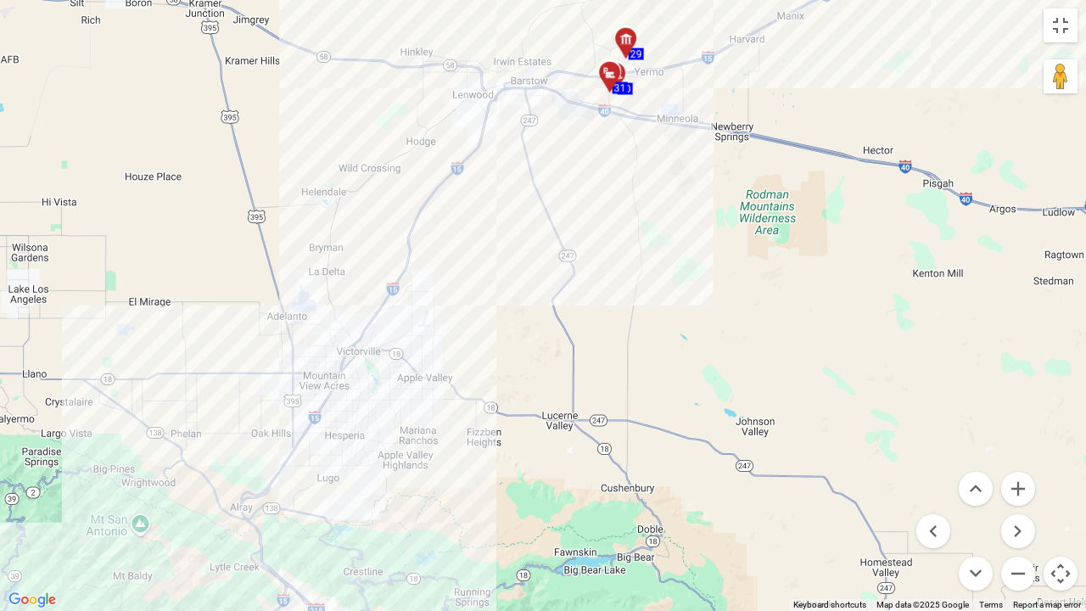
click at [814, 92] on div "To activate drag with keyboard, press Alt + Enter. Once in keyboard drag state,…" at bounding box center [543, 305] width 1086 height 611
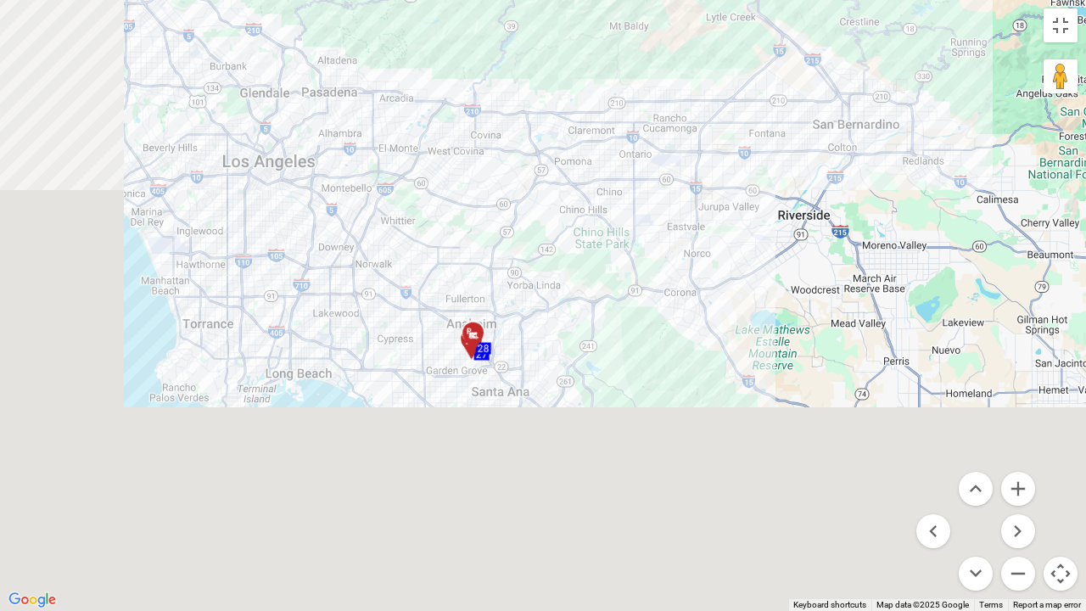
click at [870, 123] on div "To activate drag with keyboard, press Alt + Enter. Once in keyboard drag state,…" at bounding box center [543, 305] width 1086 height 611
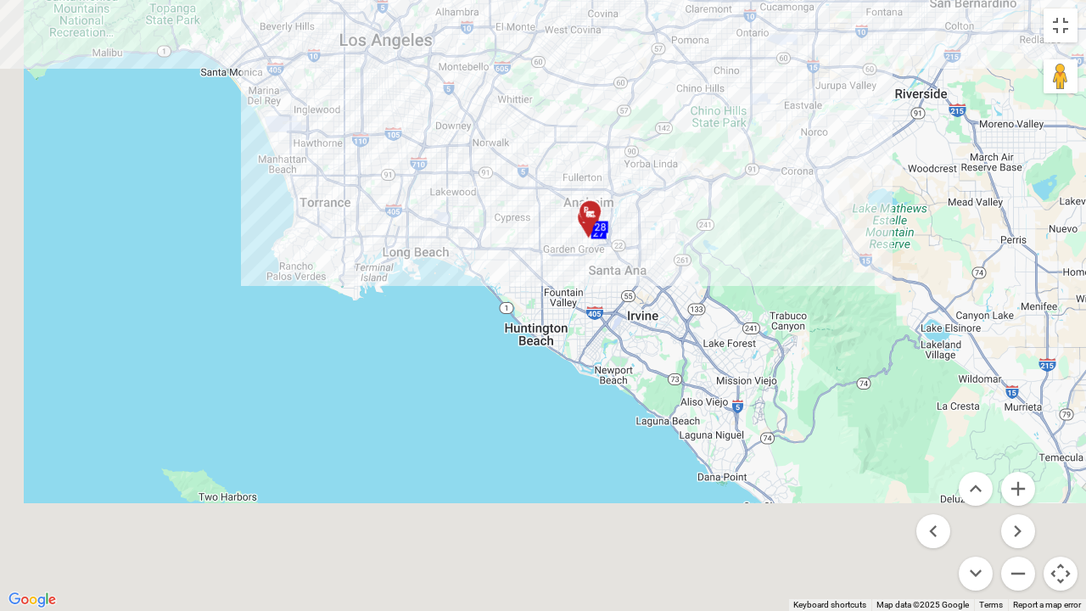
click at [701, 294] on div "To activate drag with keyboard, press Alt + Enter. Once in keyboard drag state,…" at bounding box center [543, 305] width 1086 height 611
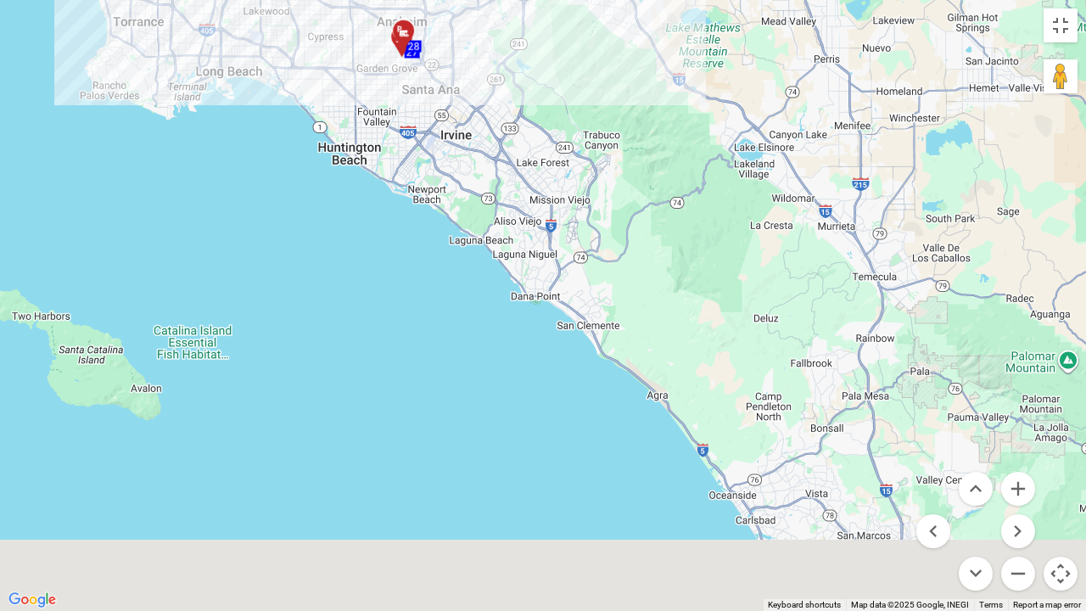
drag, startPoint x: 687, startPoint y: 303, endPoint x: 441, endPoint y: 57, distance: 347.9
click at [441, 40] on div "To activate drag with keyboard, press Alt + Enter. Once in keyboard drag state,…" at bounding box center [543, 305] width 1086 height 611
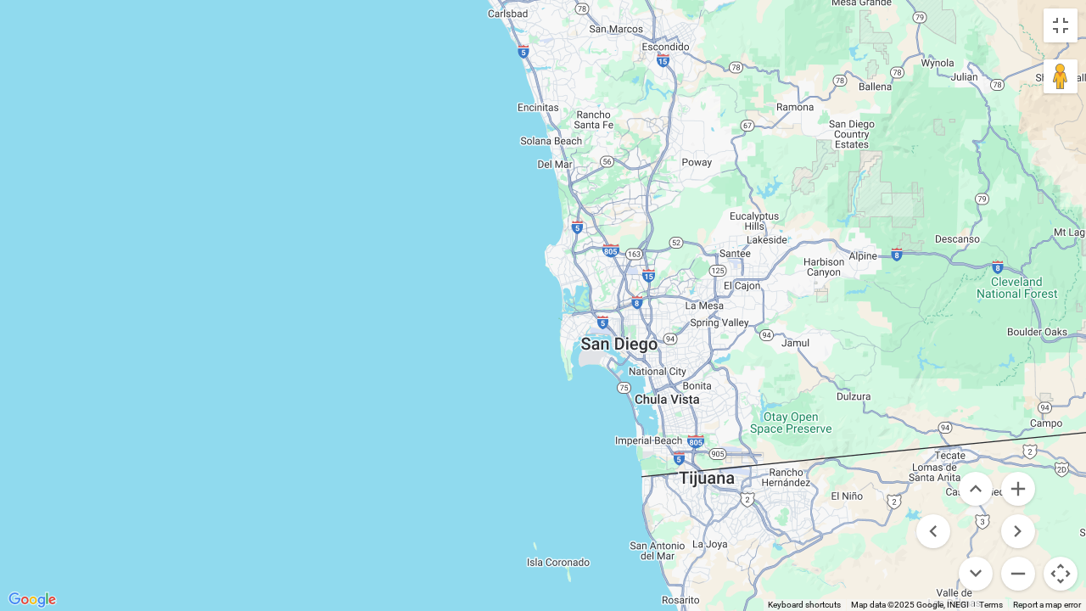
drag, startPoint x: 582, startPoint y: 365, endPoint x: 446, endPoint y: 0, distance: 389.2
click at [446, 0] on div "To activate drag with keyboard, press Alt + Enter. Once in keyboard drag state,…" at bounding box center [543, 305] width 1086 height 611
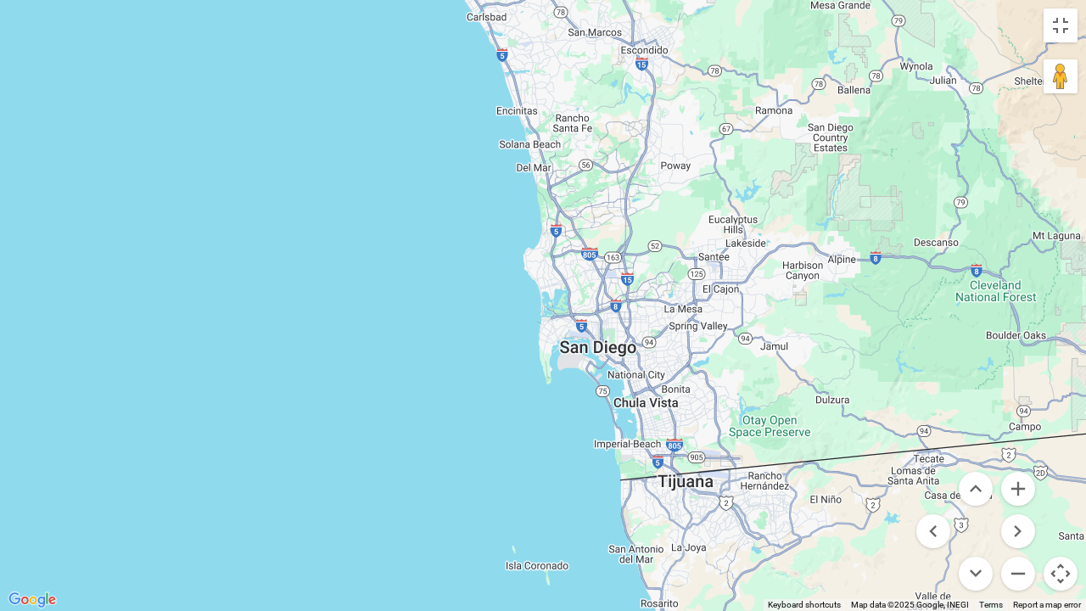
drag, startPoint x: 529, startPoint y: 353, endPoint x: 507, endPoint y: 354, distance: 21.2
click at [507, 354] on div "To activate drag with keyboard, press Alt + Enter. Once in keyboard drag state,…" at bounding box center [543, 305] width 1086 height 611
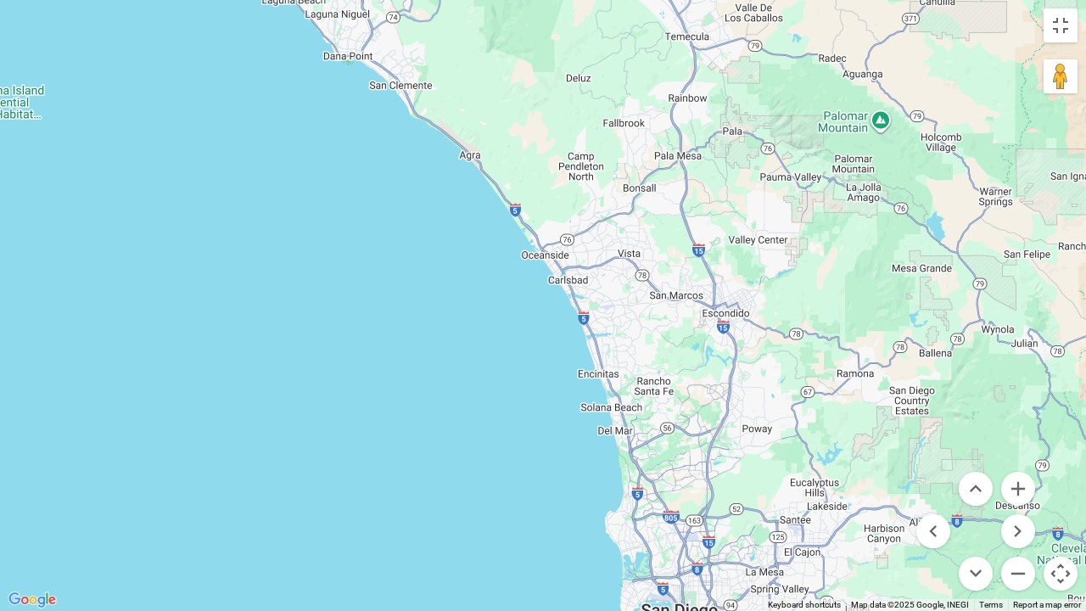
drag, startPoint x: 464, startPoint y: 168, endPoint x: 554, endPoint y: 482, distance: 326.5
click at [554, 483] on div "To activate drag with keyboard, press Alt + Enter. Once in keyboard drag state,…" at bounding box center [543, 305] width 1086 height 611
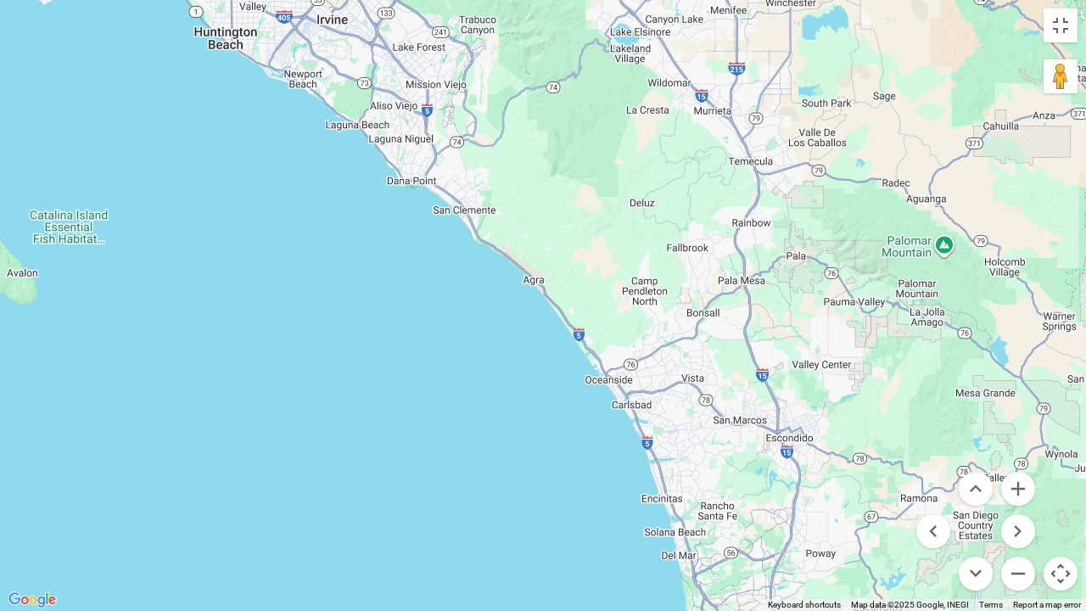
drag, startPoint x: 453, startPoint y: 286, endPoint x: 523, endPoint y: 395, distance: 129.7
click at [523, 395] on div "To activate drag with keyboard, press Alt + Enter. Once in keyboard drag state,…" at bounding box center [543, 305] width 1086 height 611
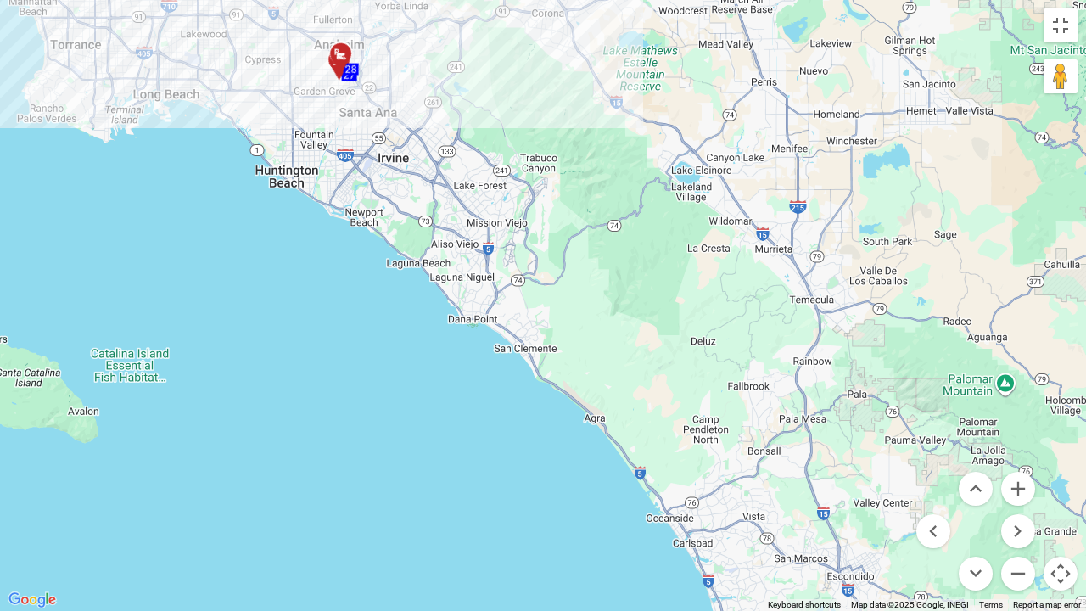
drag, startPoint x: 492, startPoint y: 351, endPoint x: 515, endPoint y: 411, distance: 64.4
click at [516, 414] on div "To activate drag with keyboard, press Alt + Enter. Once in keyboard drag state,…" at bounding box center [543, 305] width 1086 height 611
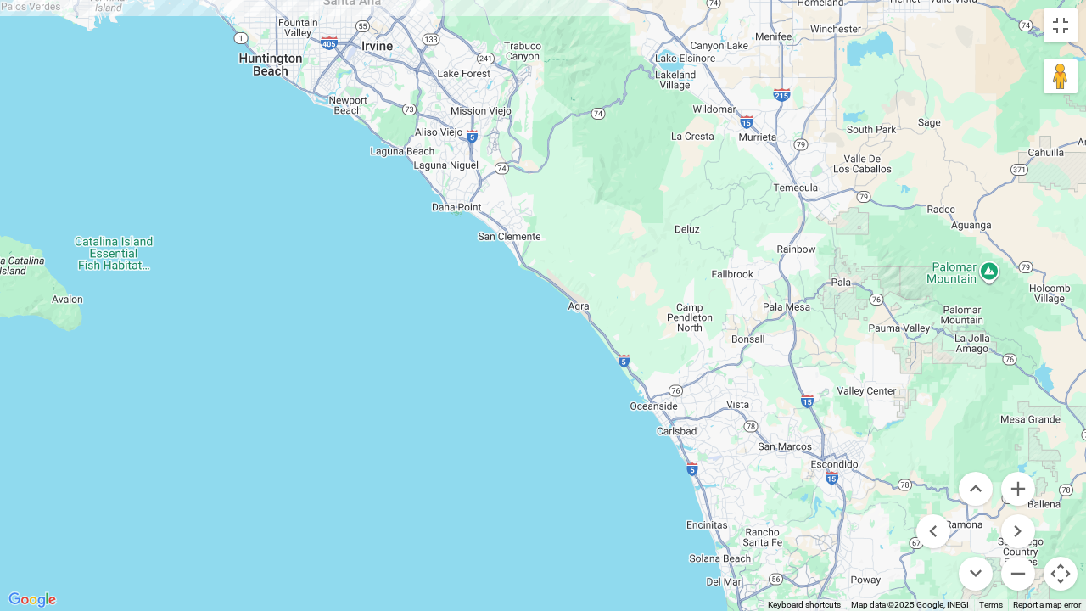
drag, startPoint x: 696, startPoint y: 491, endPoint x: 592, endPoint y: 176, distance: 331.3
click at [594, 174] on div "To activate drag with keyboard, press Alt + Enter. Once in keyboard drag state,…" at bounding box center [543, 305] width 1086 height 611
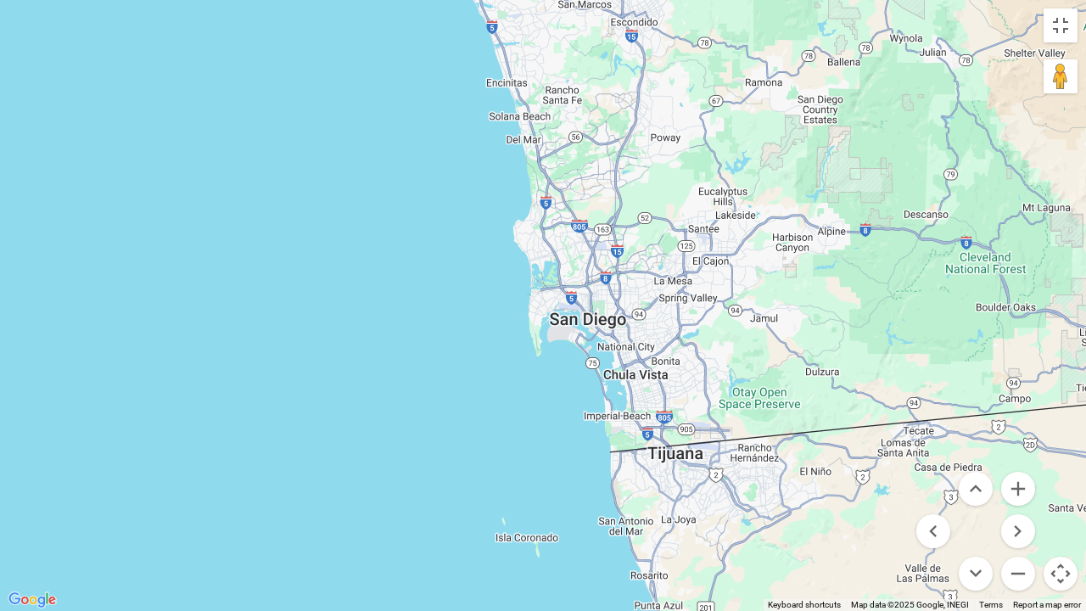
drag, startPoint x: 635, startPoint y: 327, endPoint x: 601, endPoint y: 265, distance: 71.0
click at [601, 265] on div "To activate drag with keyboard, press Alt + Enter. Once in keyboard drag state,…" at bounding box center [543, 305] width 1086 height 611
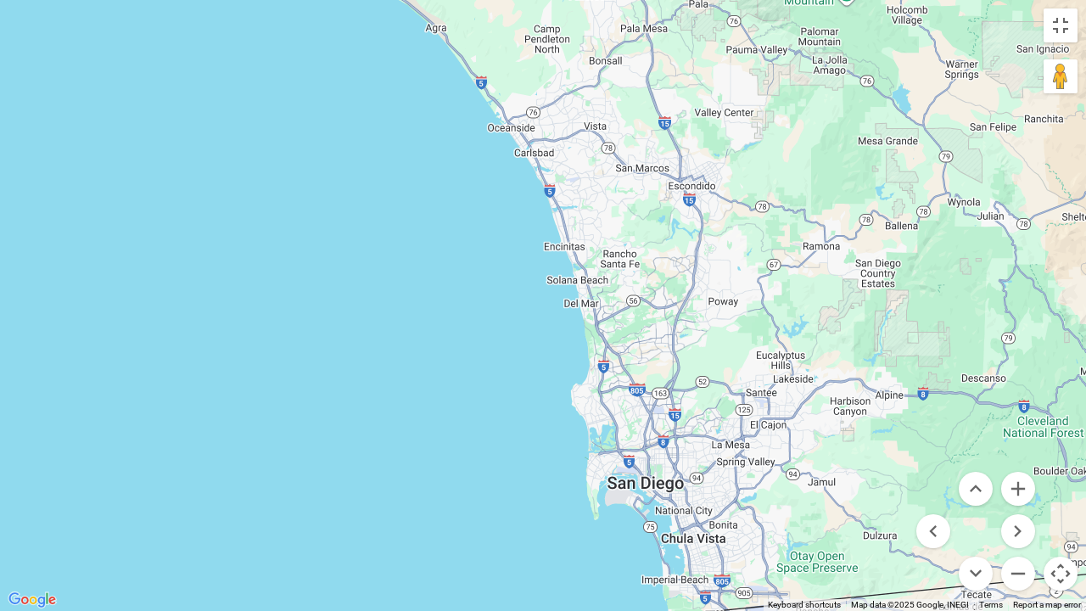
drag, startPoint x: 675, startPoint y: 273, endPoint x: 702, endPoint y: 344, distance: 76.3
click at [702, 344] on div "To activate drag with keyboard, press Alt + Enter. Once in keyboard drag state,…" at bounding box center [543, 305] width 1086 height 611
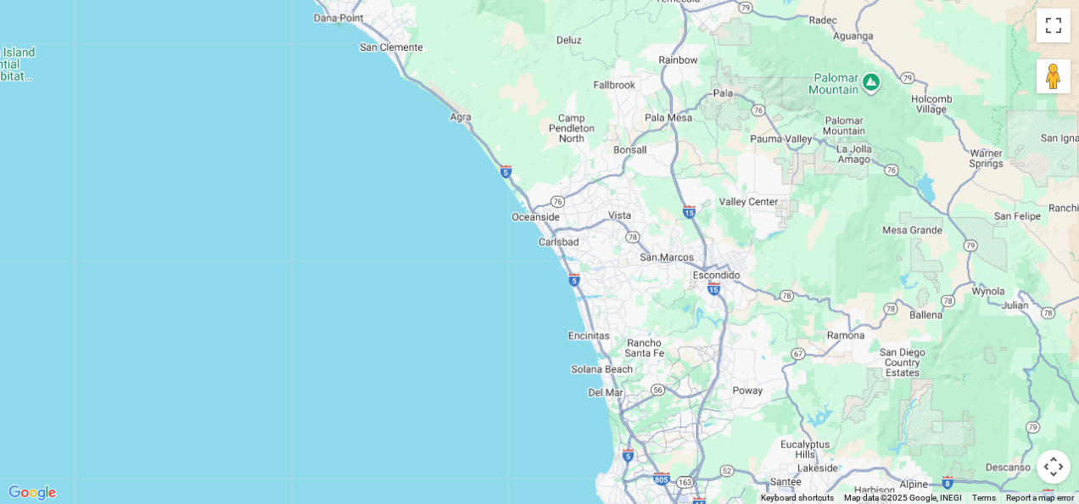
drag, startPoint x: 800, startPoint y: 169, endPoint x: 822, endPoint y: 305, distance: 138.4
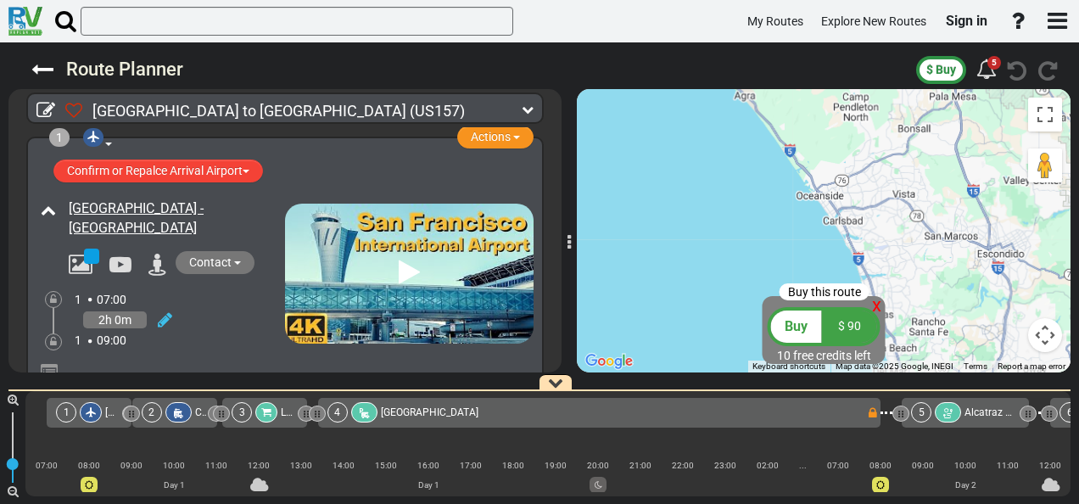
click at [822, 305] on div "Buy this route x Buy $ 90 10 free credits left ← Move left → Move right ↑ Move …" at bounding box center [824, 230] width 494 height 283
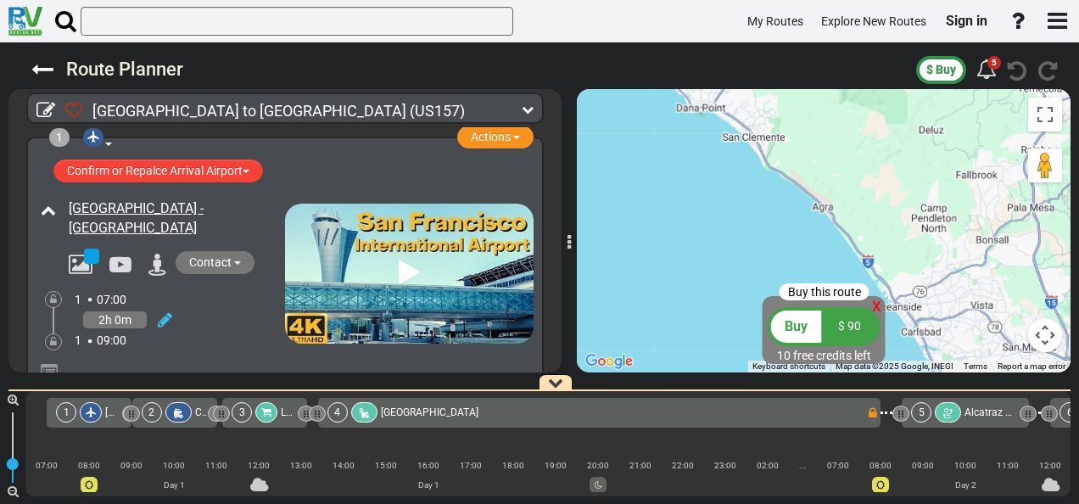
drag, startPoint x: 780, startPoint y: 142, endPoint x: 909, endPoint y: 294, distance: 199.2
click at [909, 294] on div "To activate drag with keyboard, press Alt + Enter. Once in keyboard drag state,…" at bounding box center [824, 230] width 494 height 283
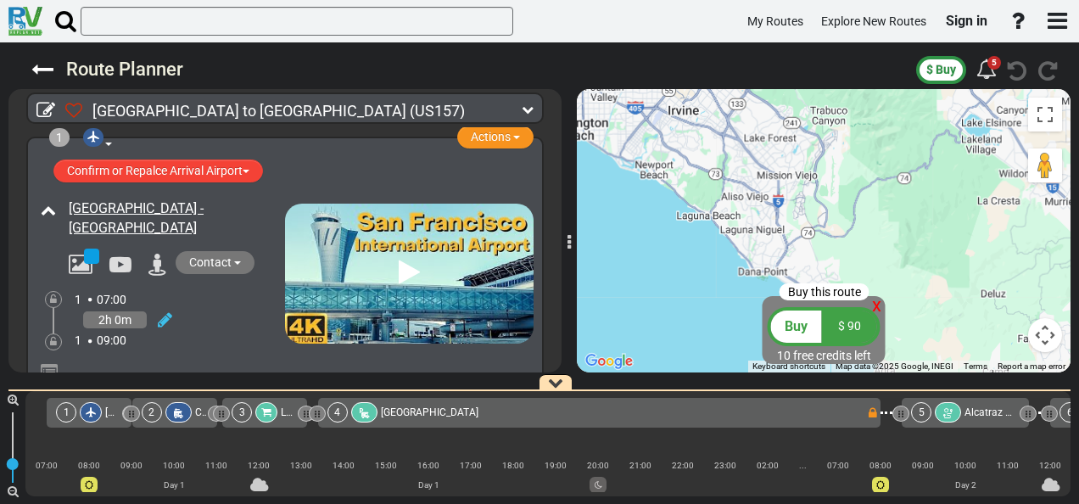
drag, startPoint x: 814, startPoint y: 182, endPoint x: 797, endPoint y: 262, distance: 82.4
click at [802, 266] on div "To activate drag with keyboard, press Alt + Enter. Once in keyboard drag state,…" at bounding box center [824, 230] width 494 height 283
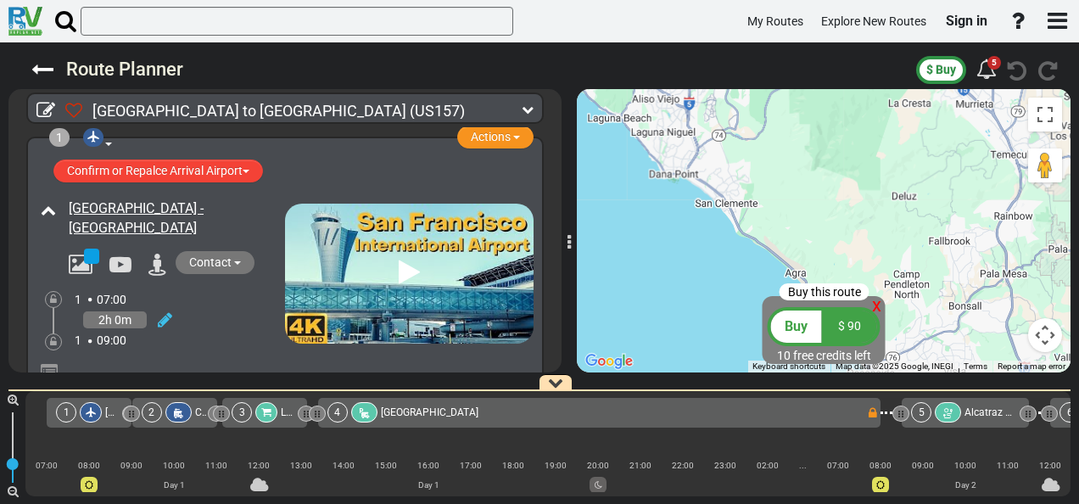
drag, startPoint x: 828, startPoint y: 231, endPoint x: 726, endPoint y: 87, distance: 176.5
click at [726, 87] on div "Route Planner $ Buy 5" at bounding box center [539, 273] width 1079 height 462
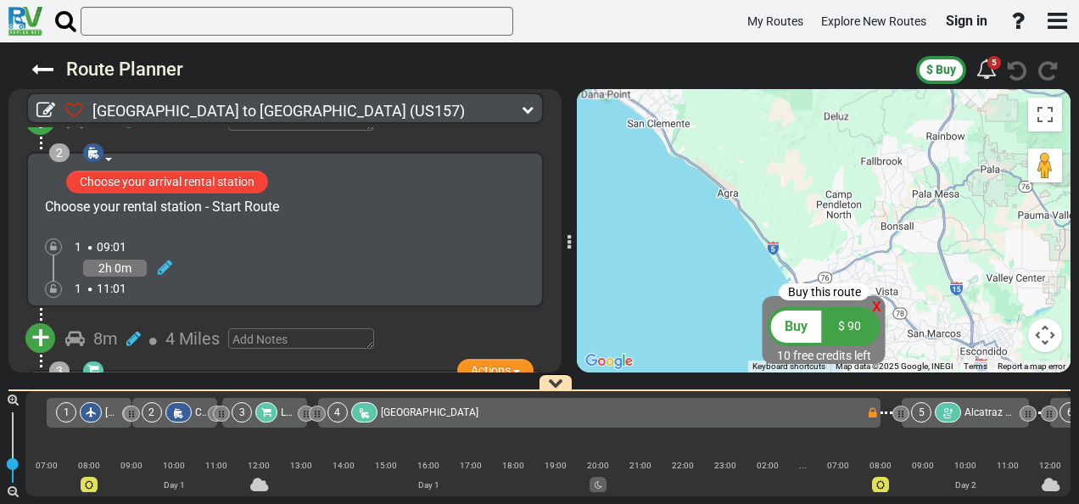
scroll to position [339, 0]
click at [931, 66] on span "$ Buy" at bounding box center [941, 70] width 30 height 14
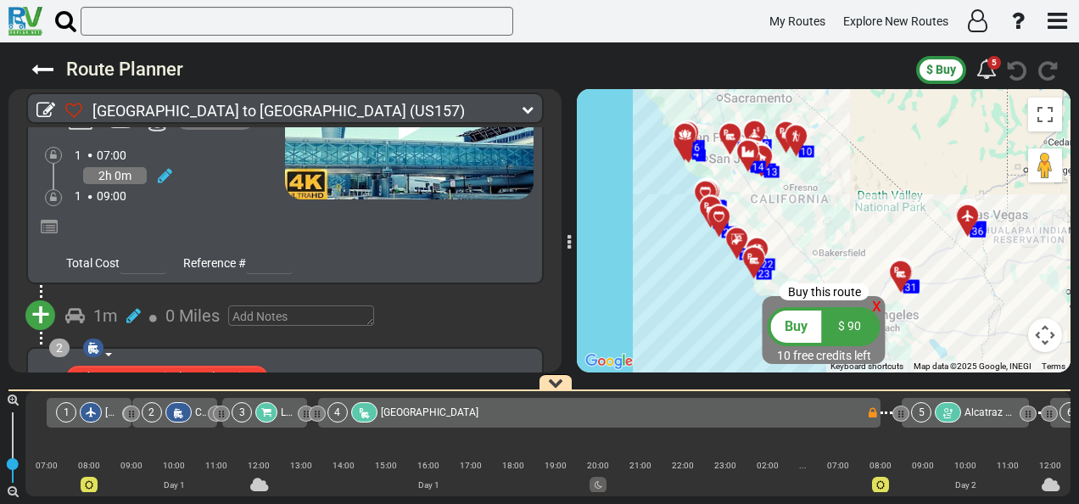
scroll to position [255, 0]
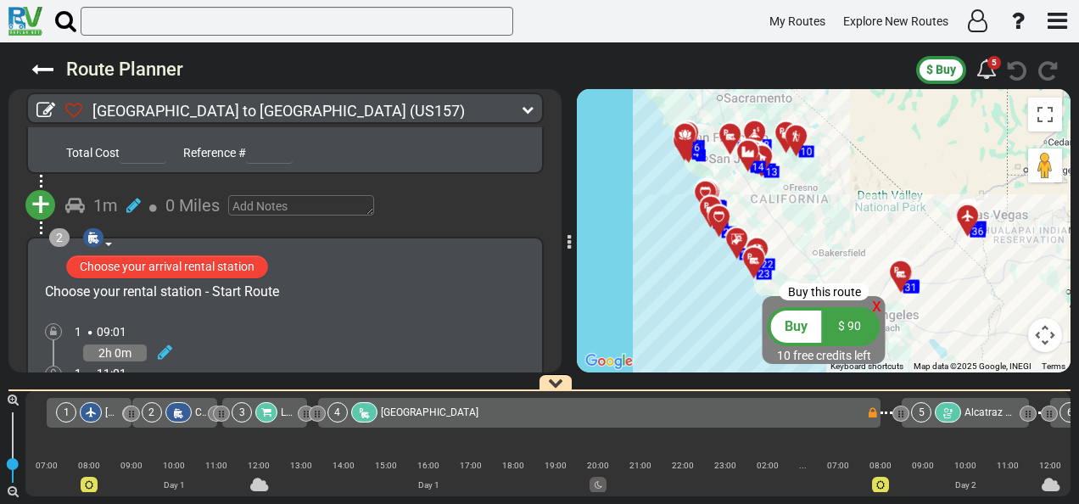
click at [558, 383] on icon "button" at bounding box center [555, 382] width 15 height 15
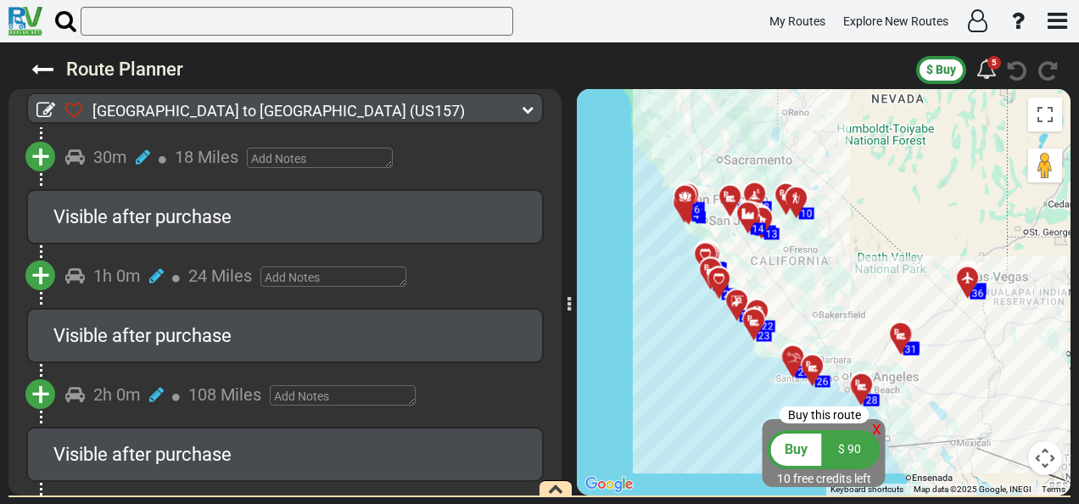
scroll to position [3478, 0]
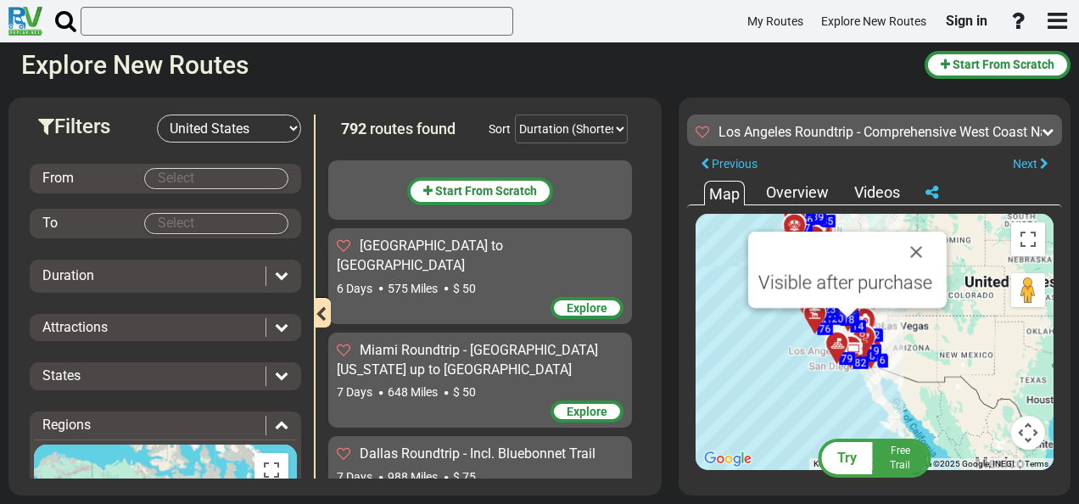
select select "number:2"
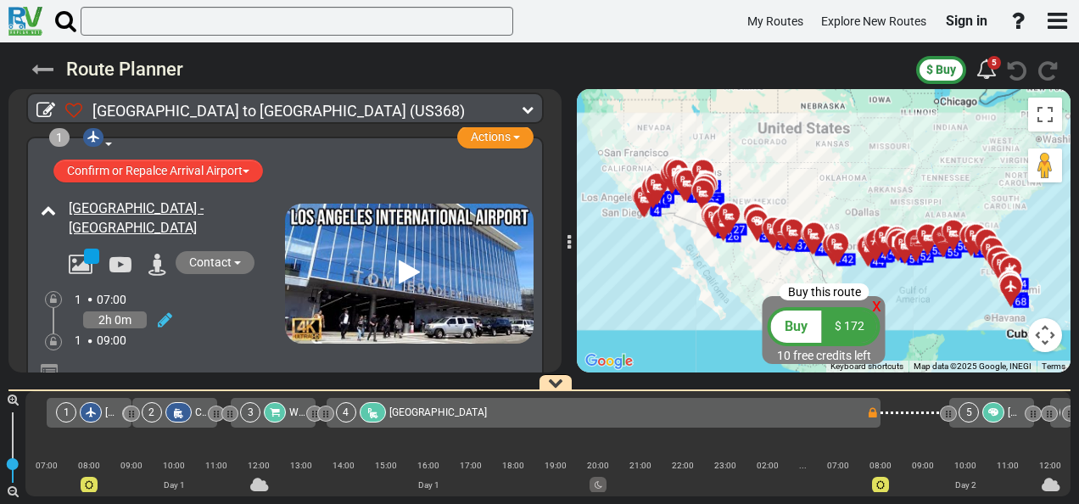
click at [39, 70] on icon at bounding box center [42, 70] width 22 height 22
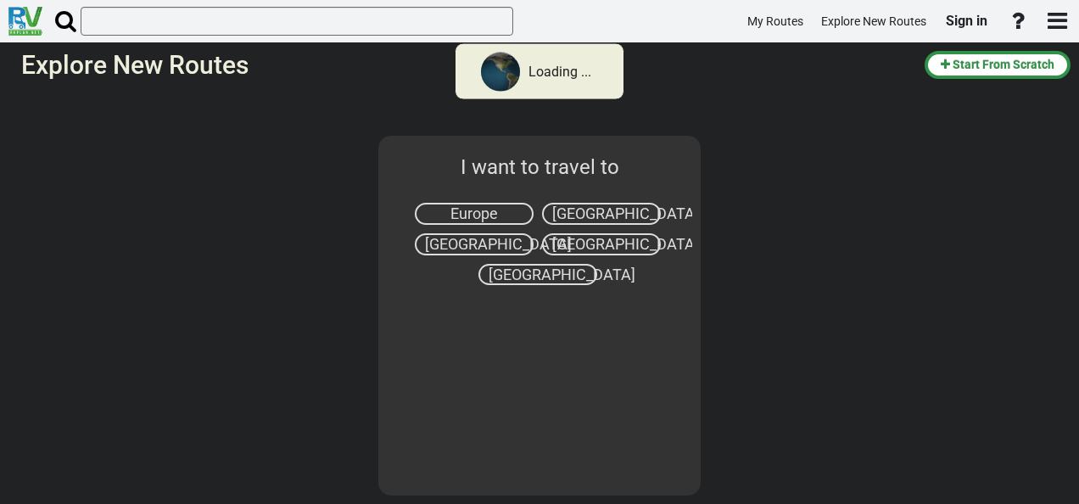
select select "number:2"
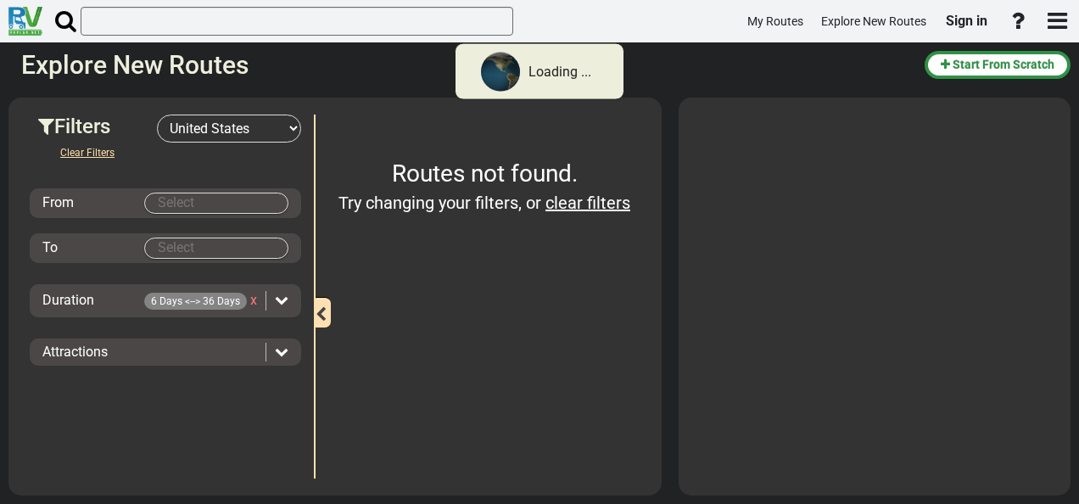
type input "San Francisco"
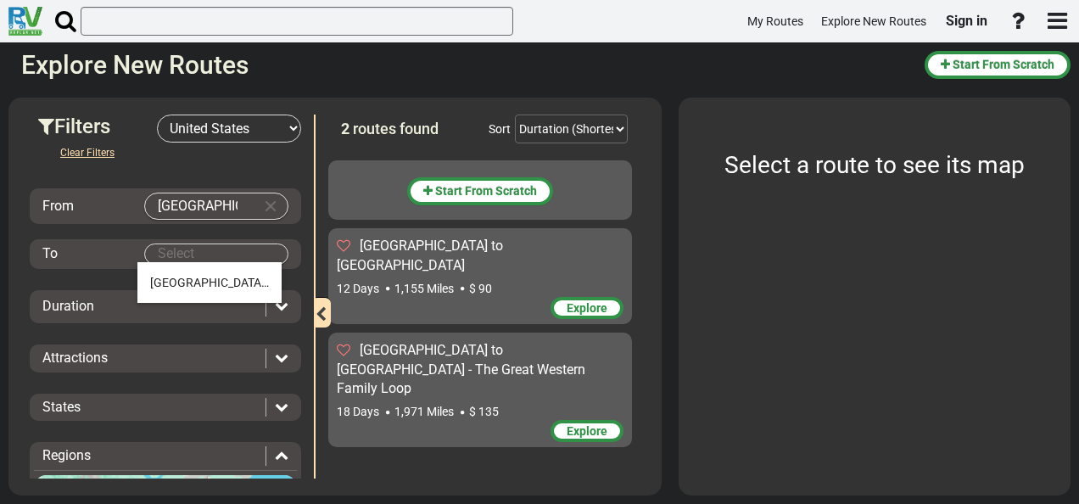
click at [232, 260] on body "My Routes Explore New Routes Sign in ×" at bounding box center [539, 252] width 1079 height 504
click at [267, 288] on span "(38)" at bounding box center [278, 283] width 22 height 14
type input "Las Vegas"
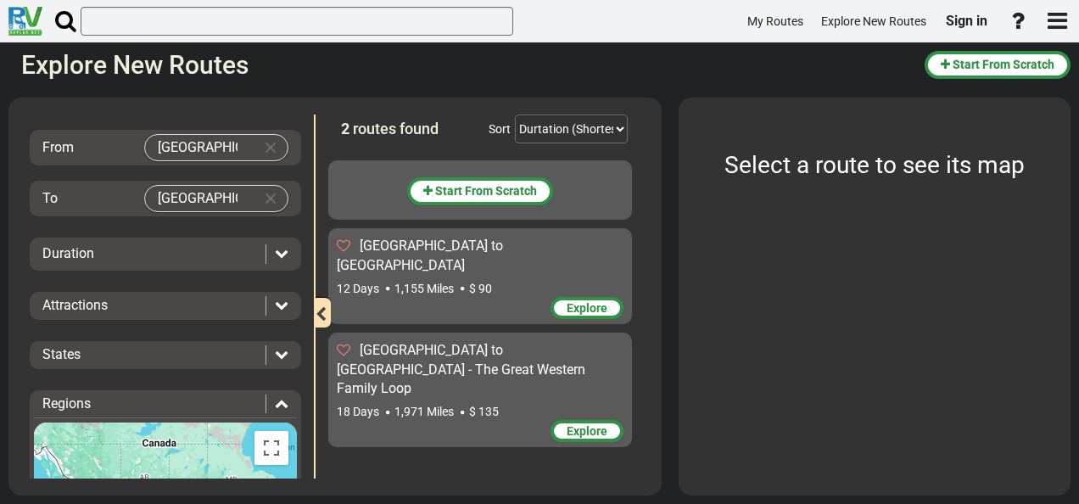
scroll to position [85, 0]
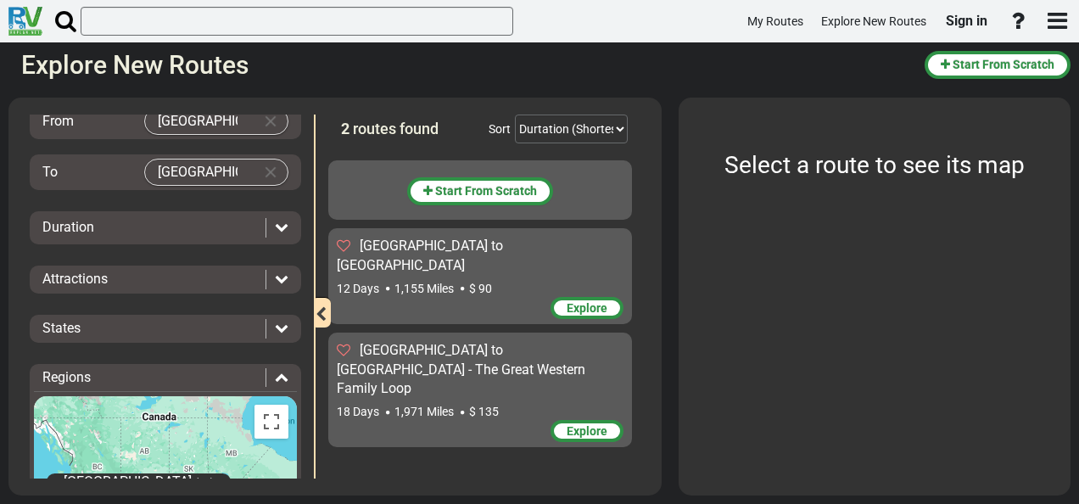
click at [571, 301] on span "Explore" at bounding box center [587, 308] width 41 height 14
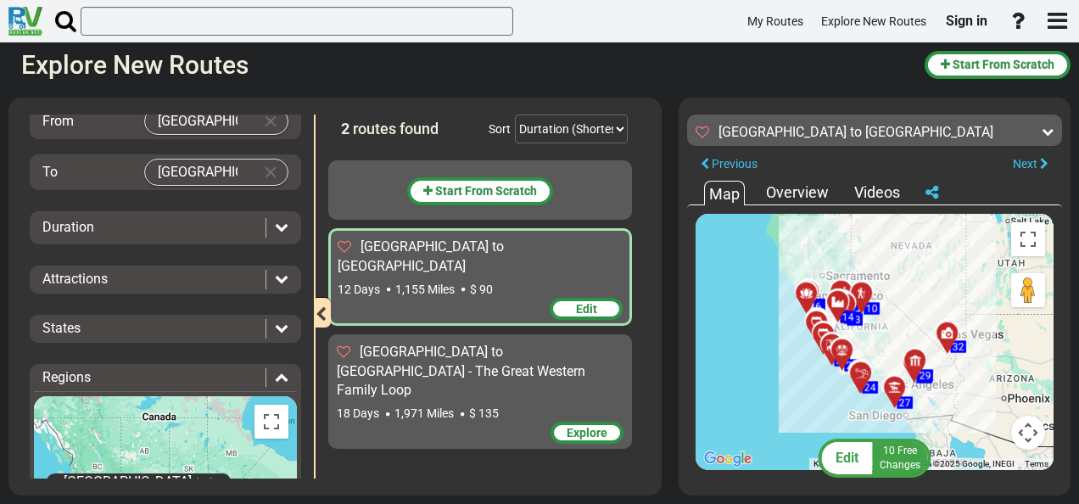
click at [590, 302] on span "Edit" at bounding box center [586, 309] width 21 height 14
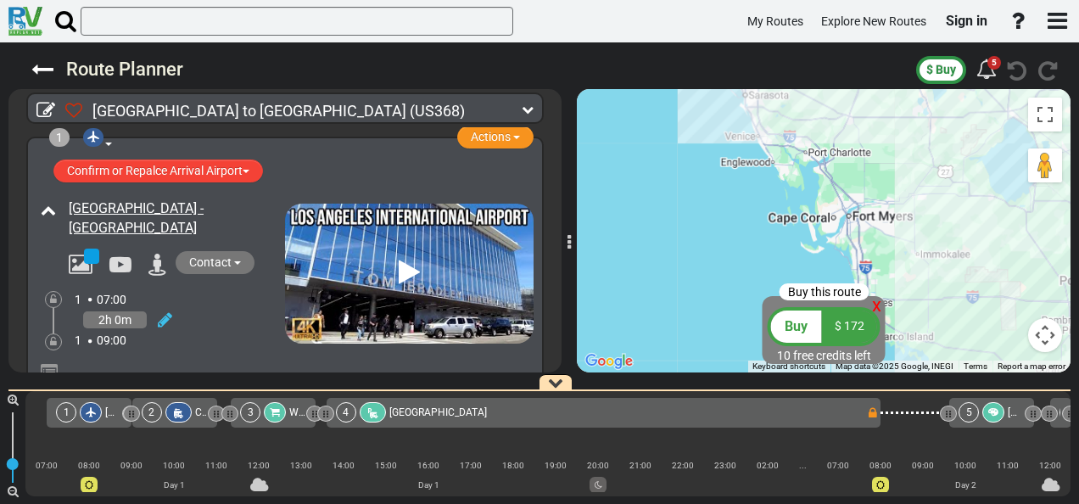
scroll to position [0, 5638]
